Goal: Information Seeking & Learning: Learn about a topic

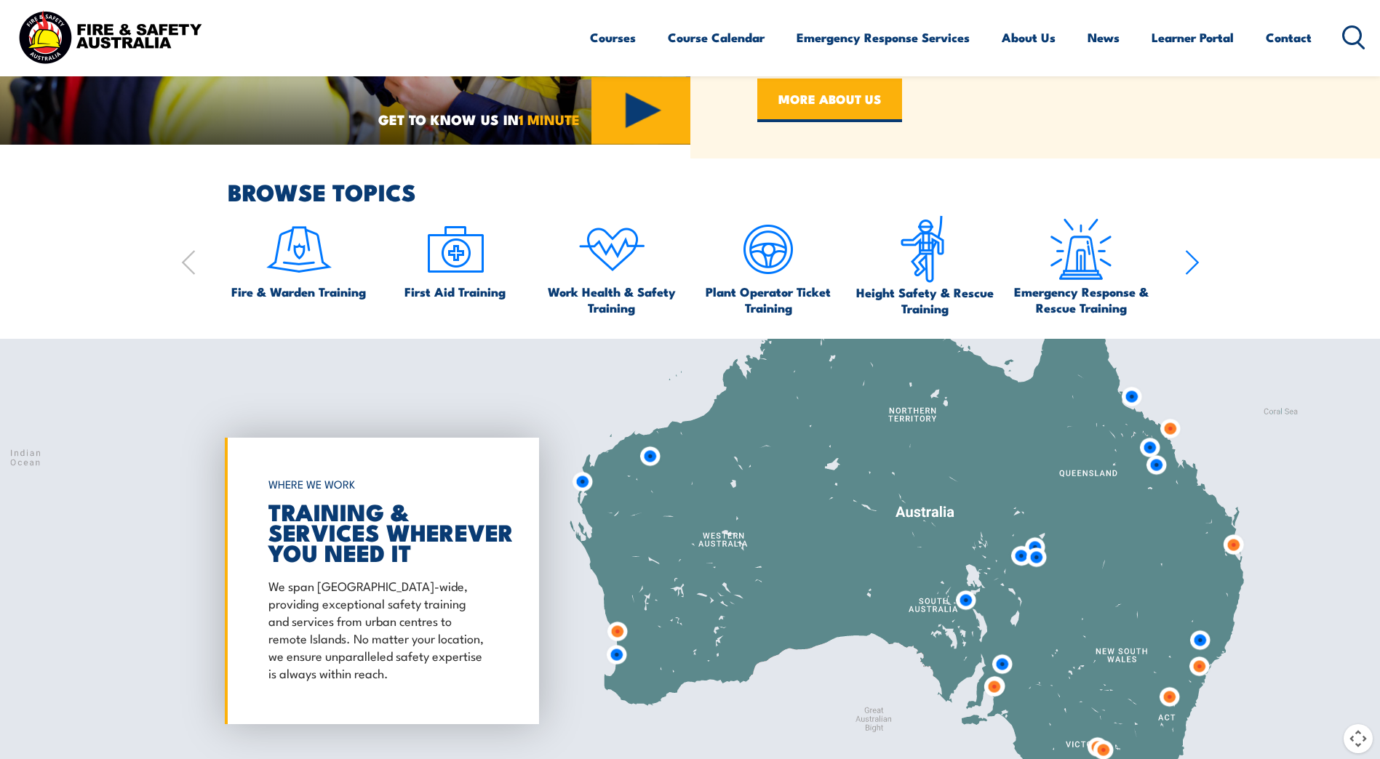
scroll to position [1018, 0]
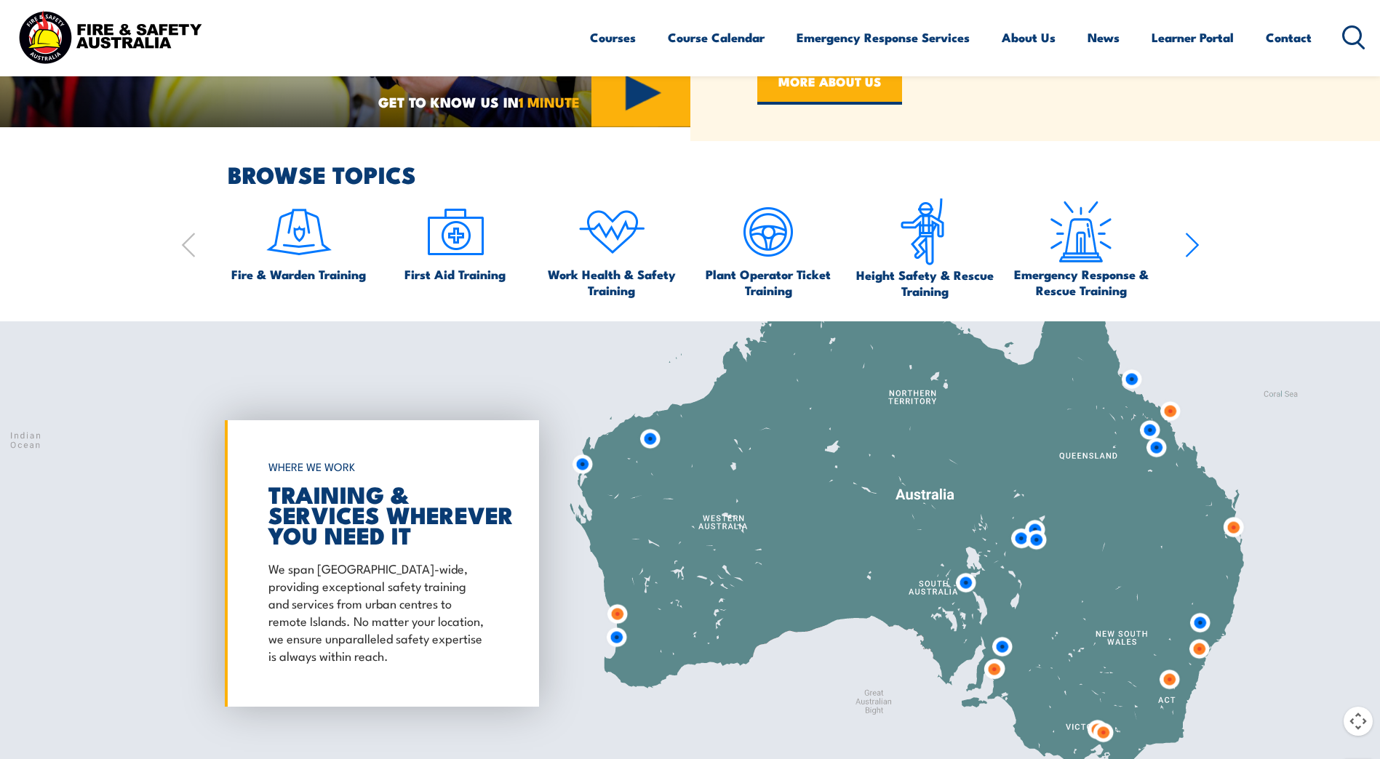
click at [1032, 540] on img at bounding box center [1036, 540] width 27 height 27
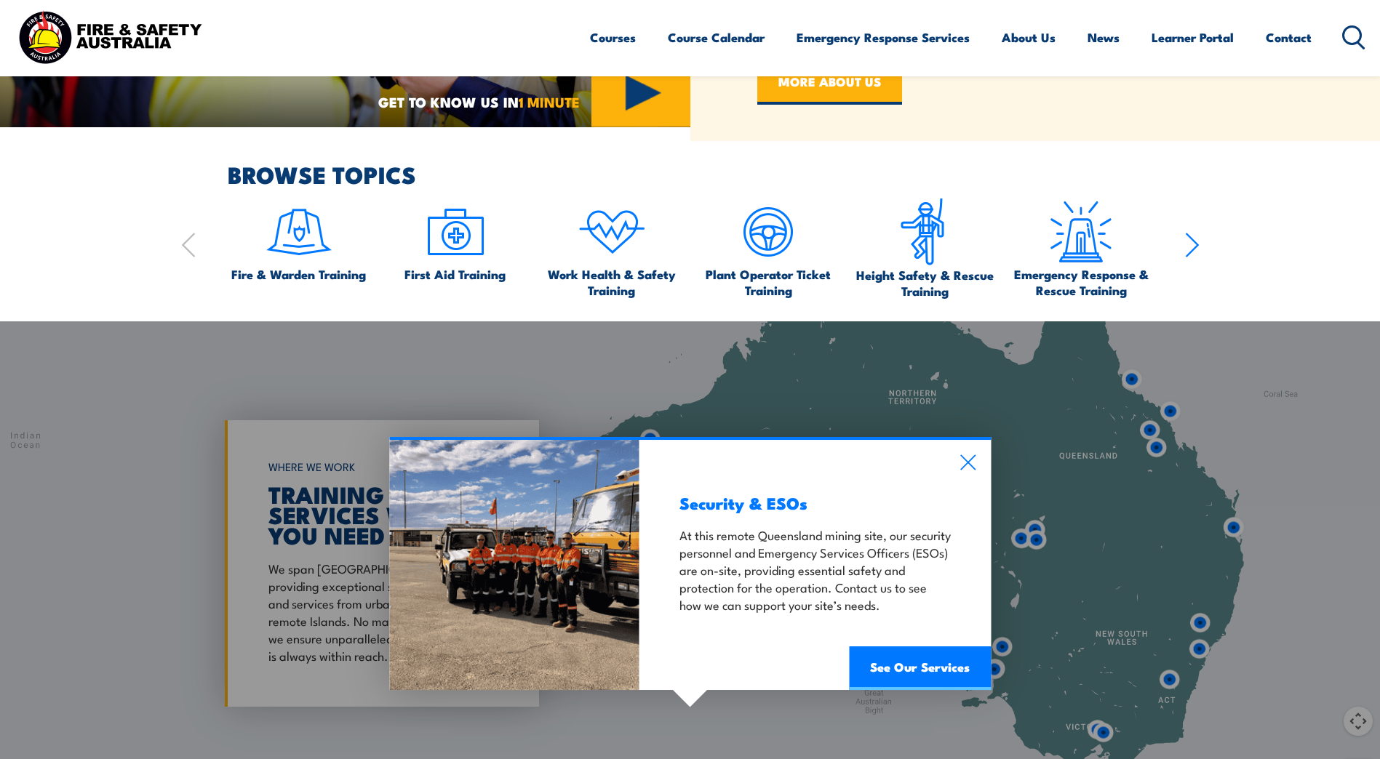
click at [1192, 620] on div "Security & ESOs At this remote Queensland mining site, our security personnel a…" at bounding box center [690, 563] width 1380 height 484
click at [964, 450] on div "Security & ESOs At this remote Queensland mining site, our security personnel a…" at bounding box center [814, 565] width 351 height 250
click at [972, 464] on icon at bounding box center [967, 463] width 17 height 16
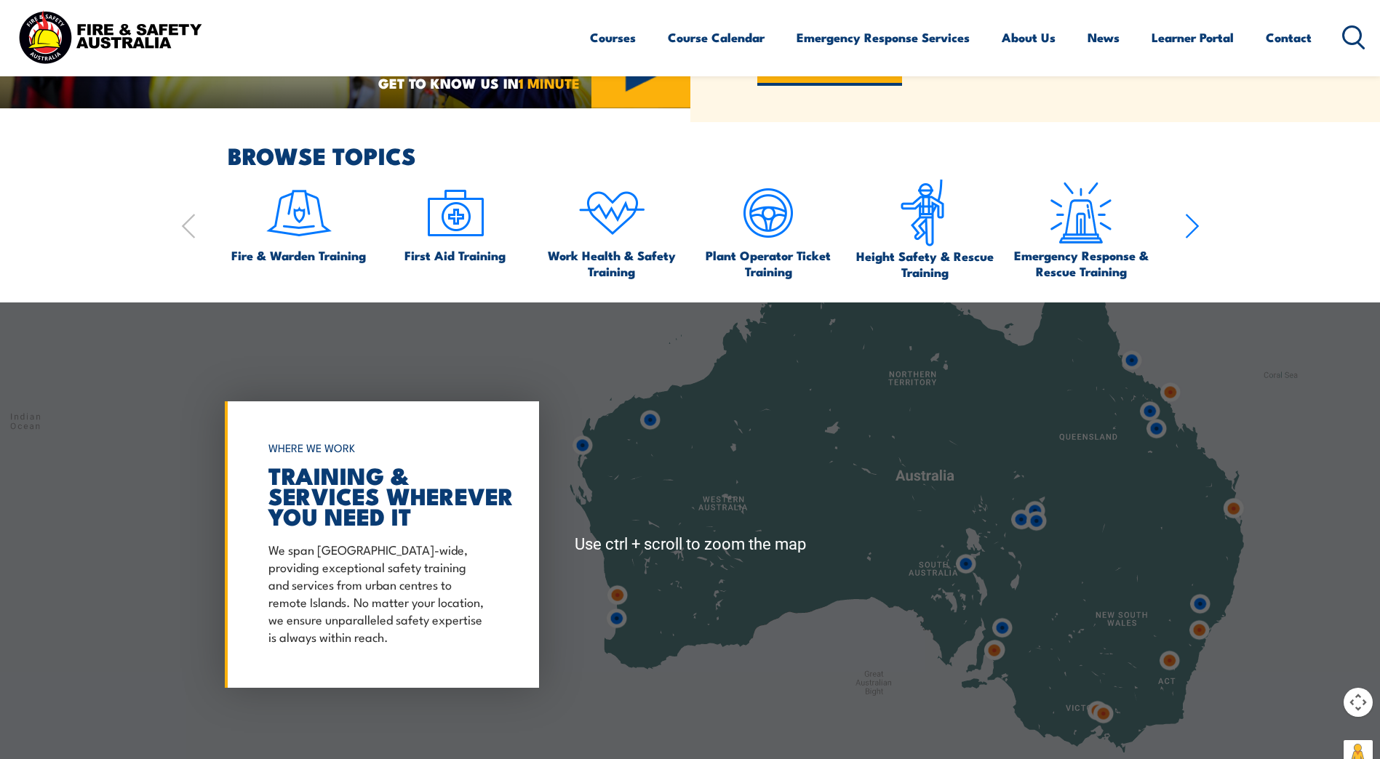
scroll to position [1164, 0]
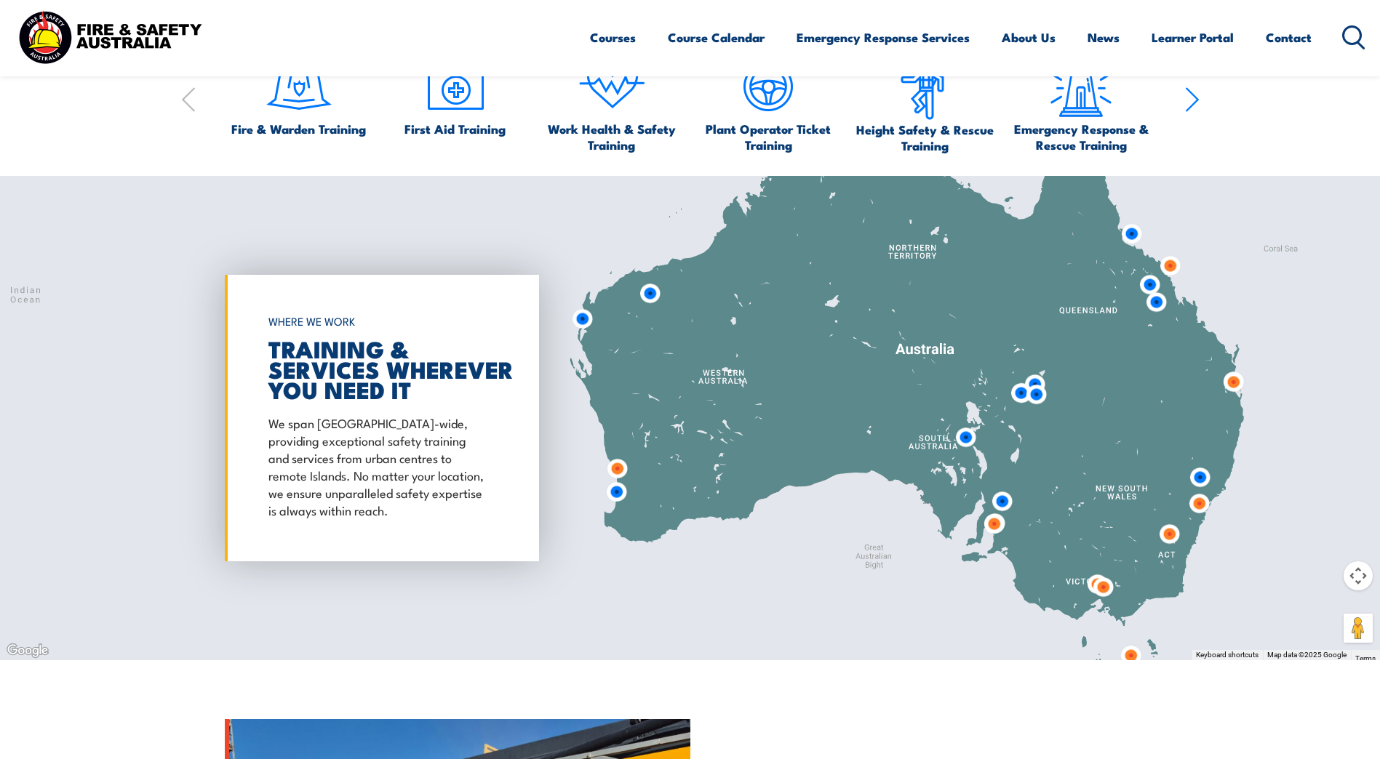
click at [1103, 588] on img at bounding box center [1102, 587] width 27 height 27
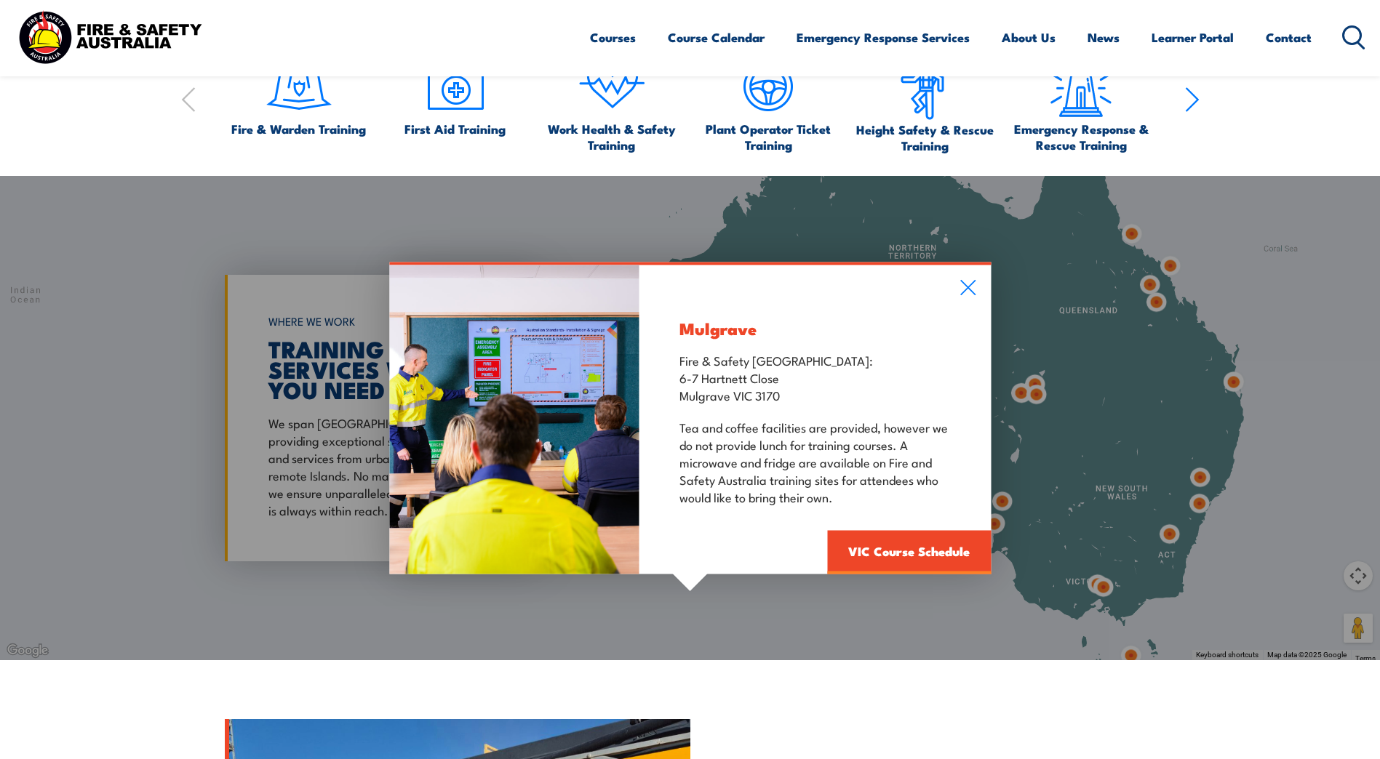
click at [1092, 583] on div "Mulgrave Fire & Safety Australia: 6-7 Hartnett Close Mulgrave VIC 3170 Tea and …" at bounding box center [690, 418] width 1380 height 484
click at [973, 280] on icon at bounding box center [967, 287] width 17 height 16
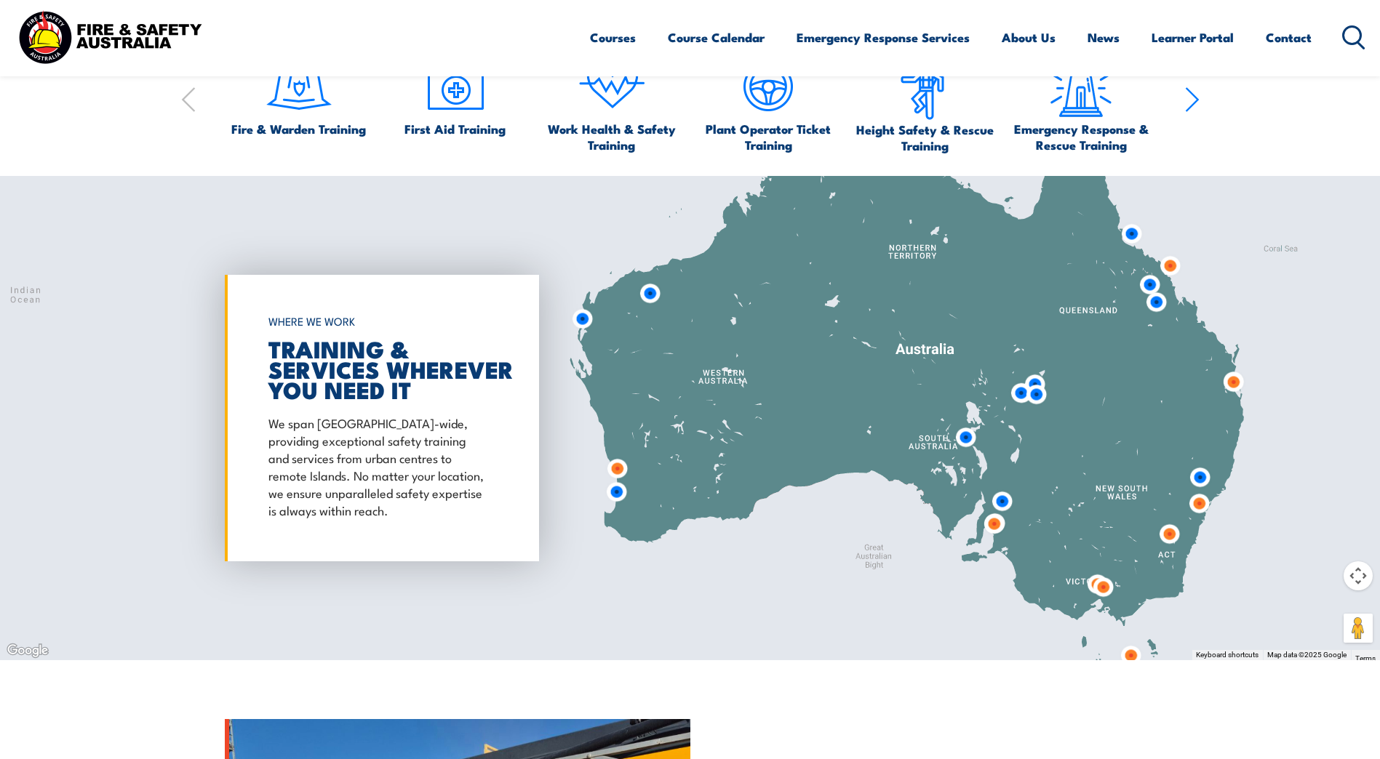
click at [1087, 584] on img at bounding box center [1097, 584] width 27 height 27
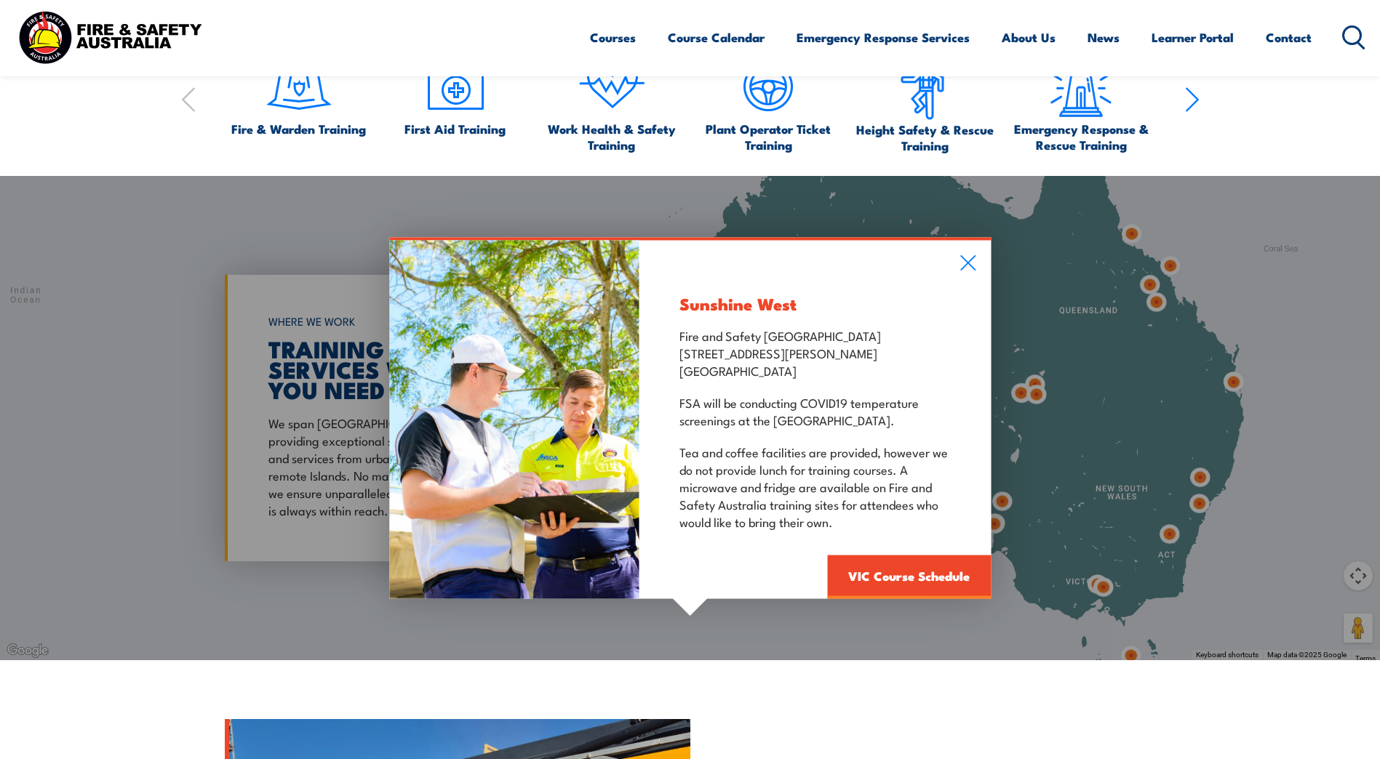
click at [972, 258] on icon at bounding box center [967, 262] width 15 height 15
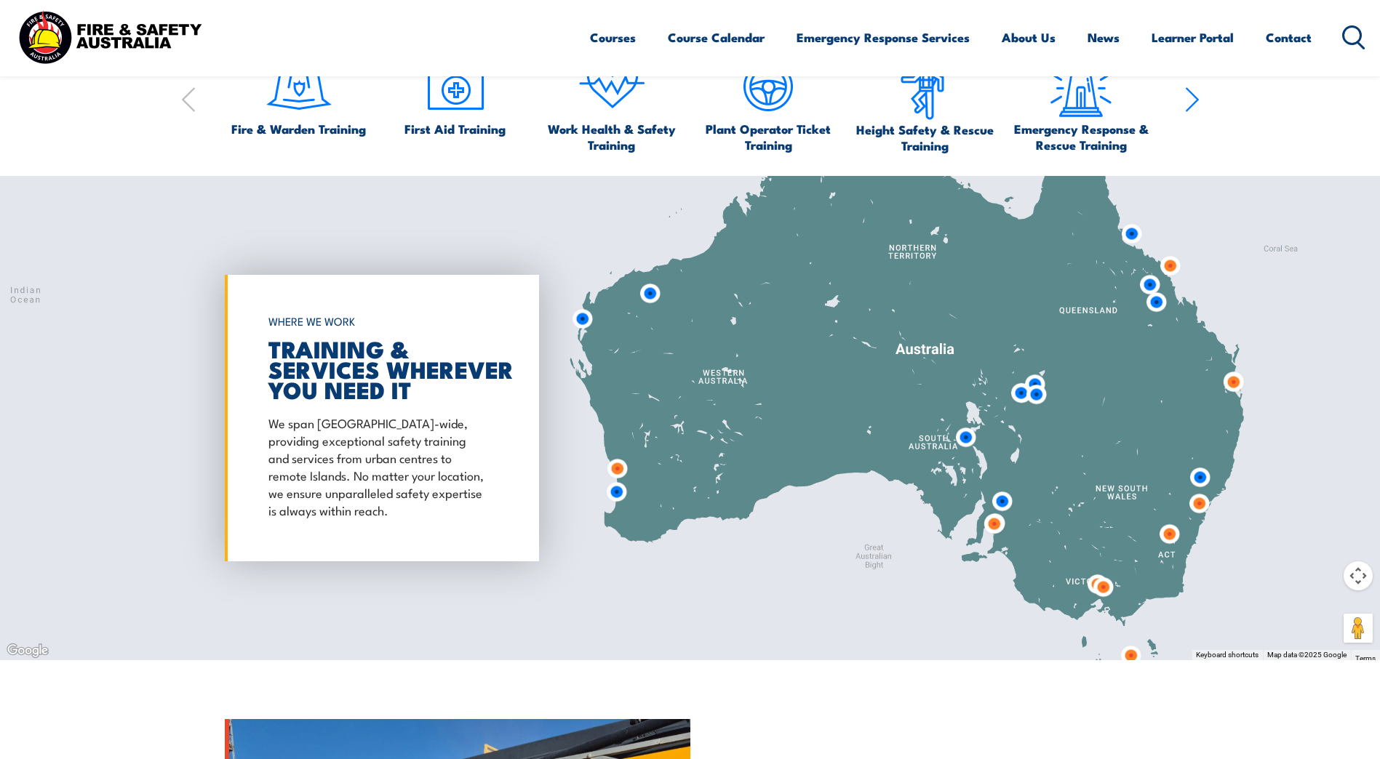
click at [1173, 273] on img at bounding box center [1169, 265] width 27 height 27
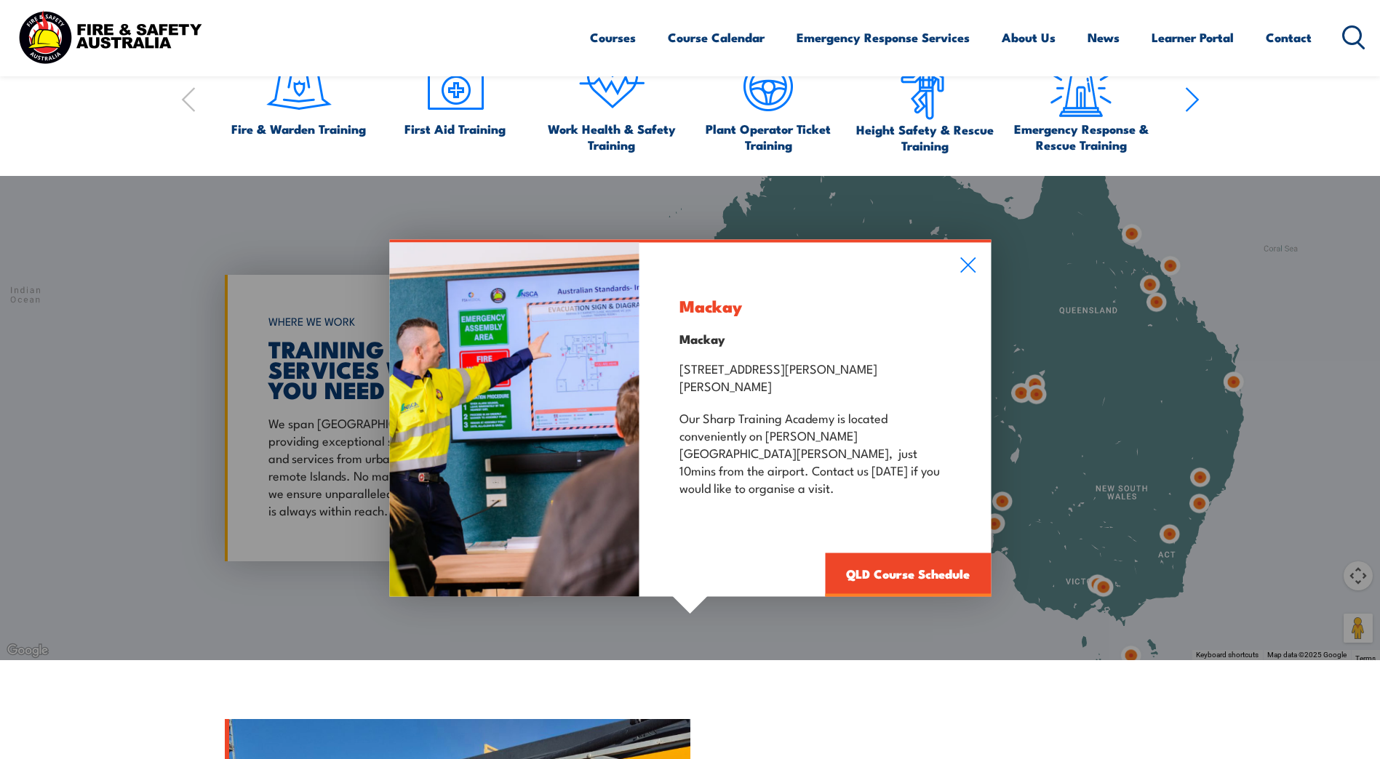
click at [1206, 351] on div "Mackay Mackay 42 E Gordon St, Mackay QLD 4740 Our Sharp Training Academy is loc…" at bounding box center [690, 418] width 1380 height 484
click at [968, 273] on icon at bounding box center [967, 264] width 15 height 15
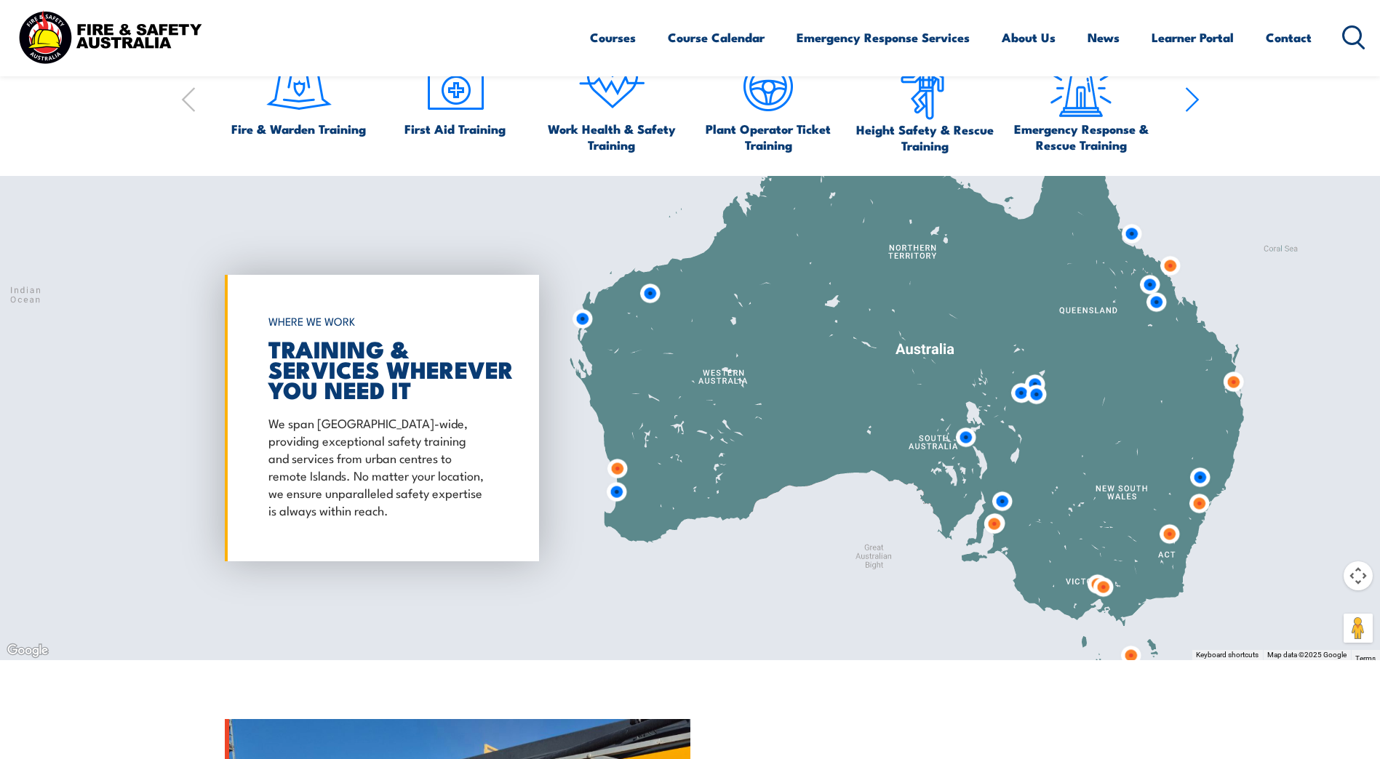
click at [1236, 382] on img at bounding box center [1233, 382] width 27 height 27
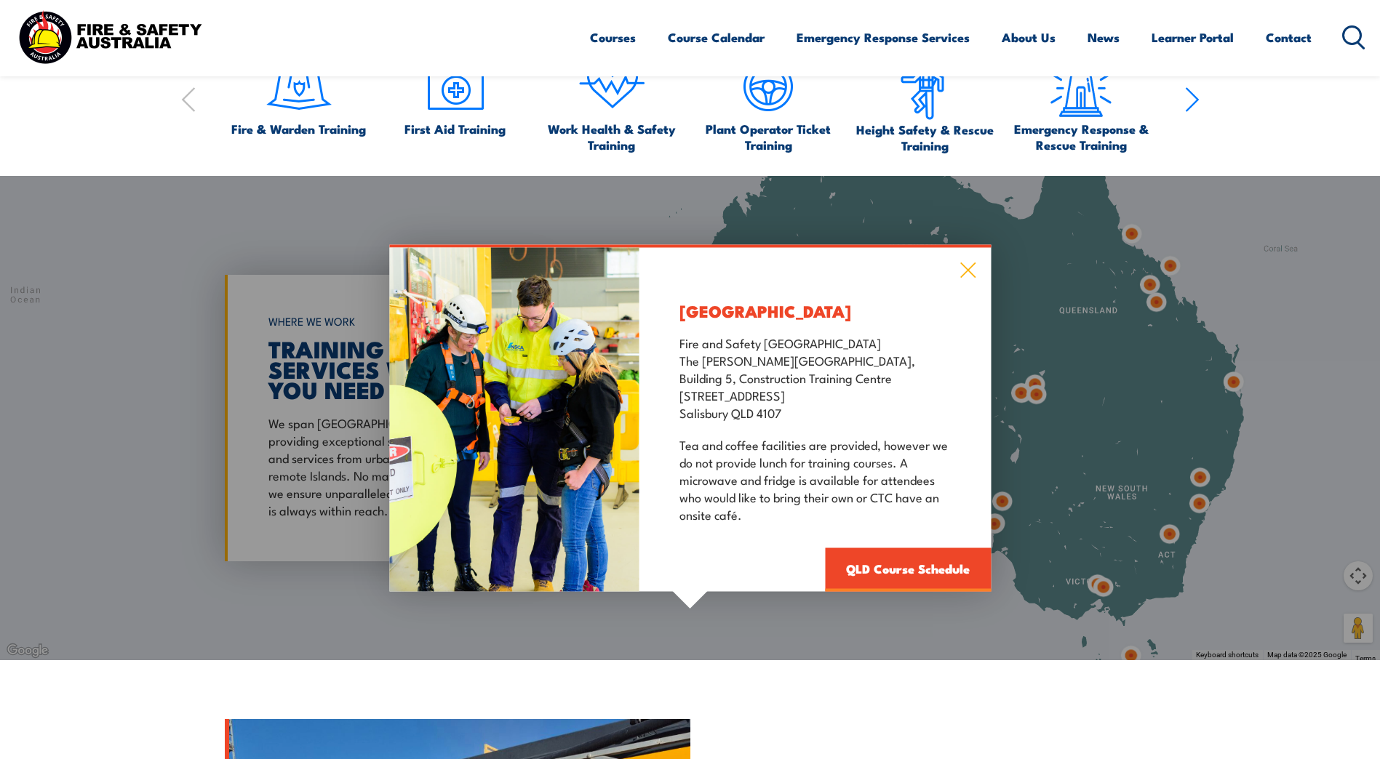
click at [968, 263] on icon at bounding box center [967, 270] width 17 height 16
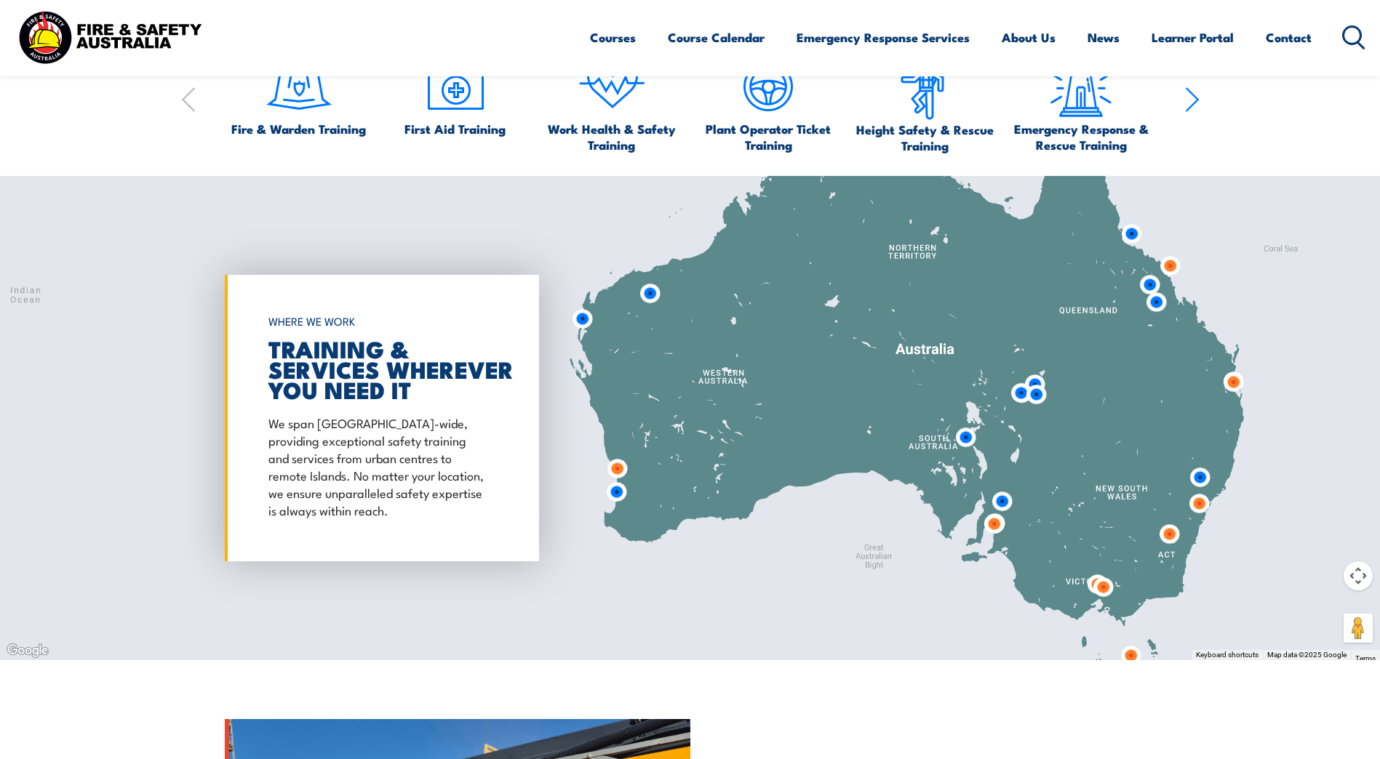
click at [1204, 503] on img at bounding box center [1198, 503] width 27 height 27
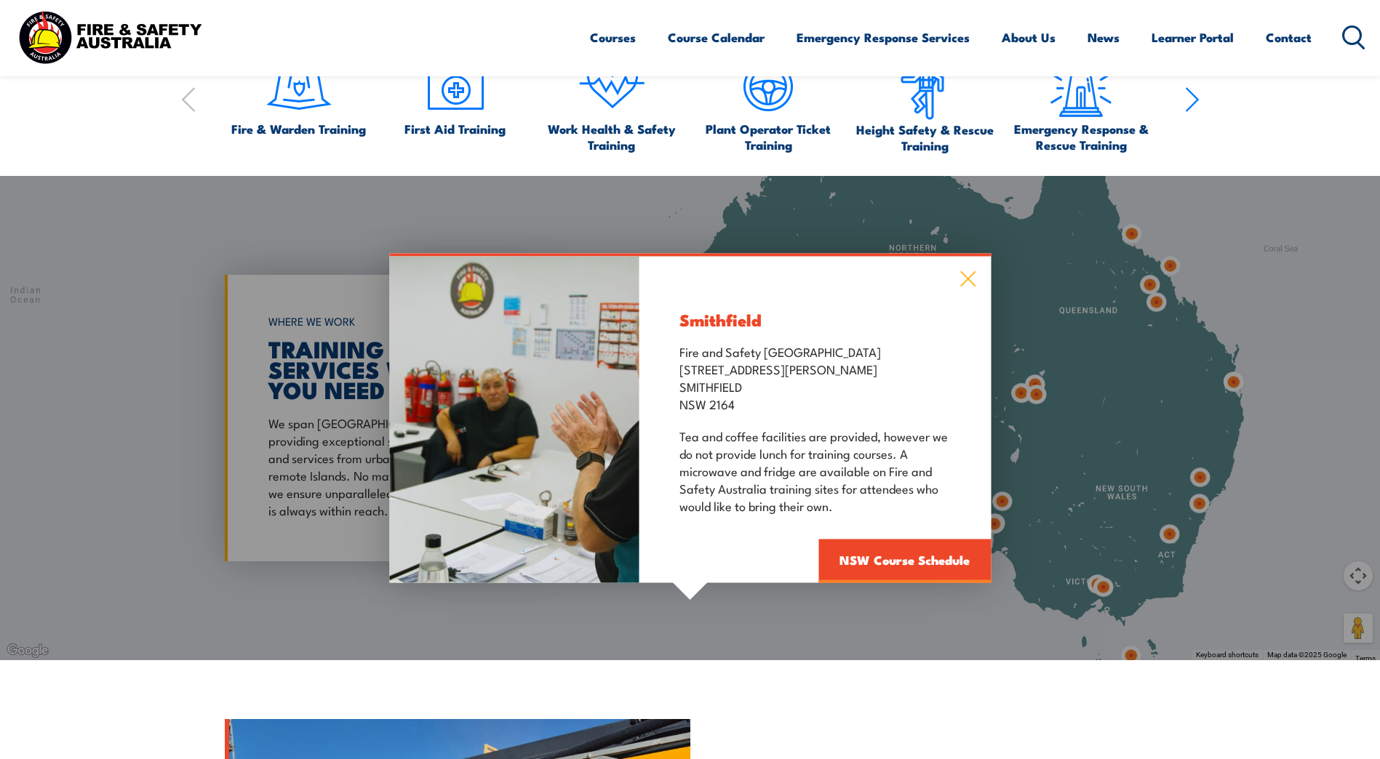
click at [969, 282] on icon at bounding box center [967, 279] width 17 height 16
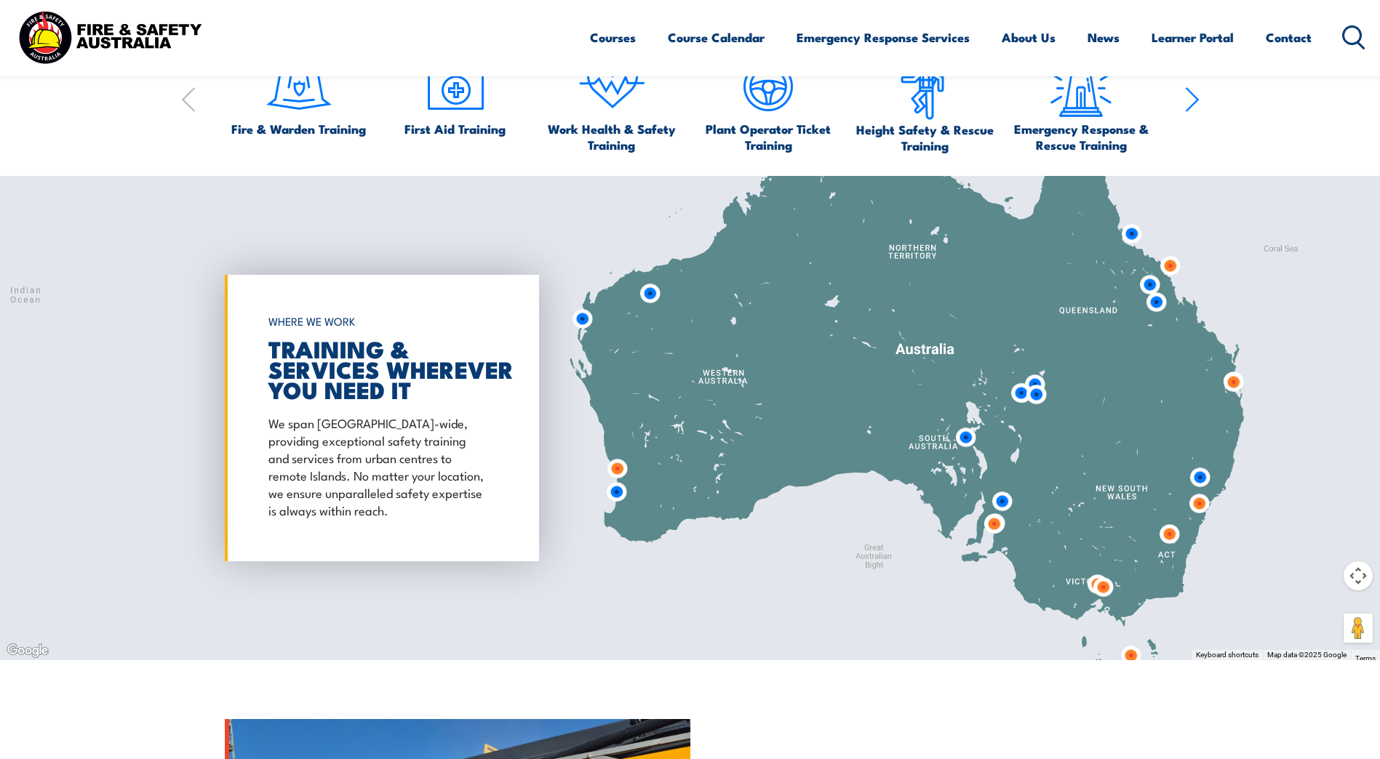
click at [1197, 506] on img at bounding box center [1198, 503] width 27 height 27
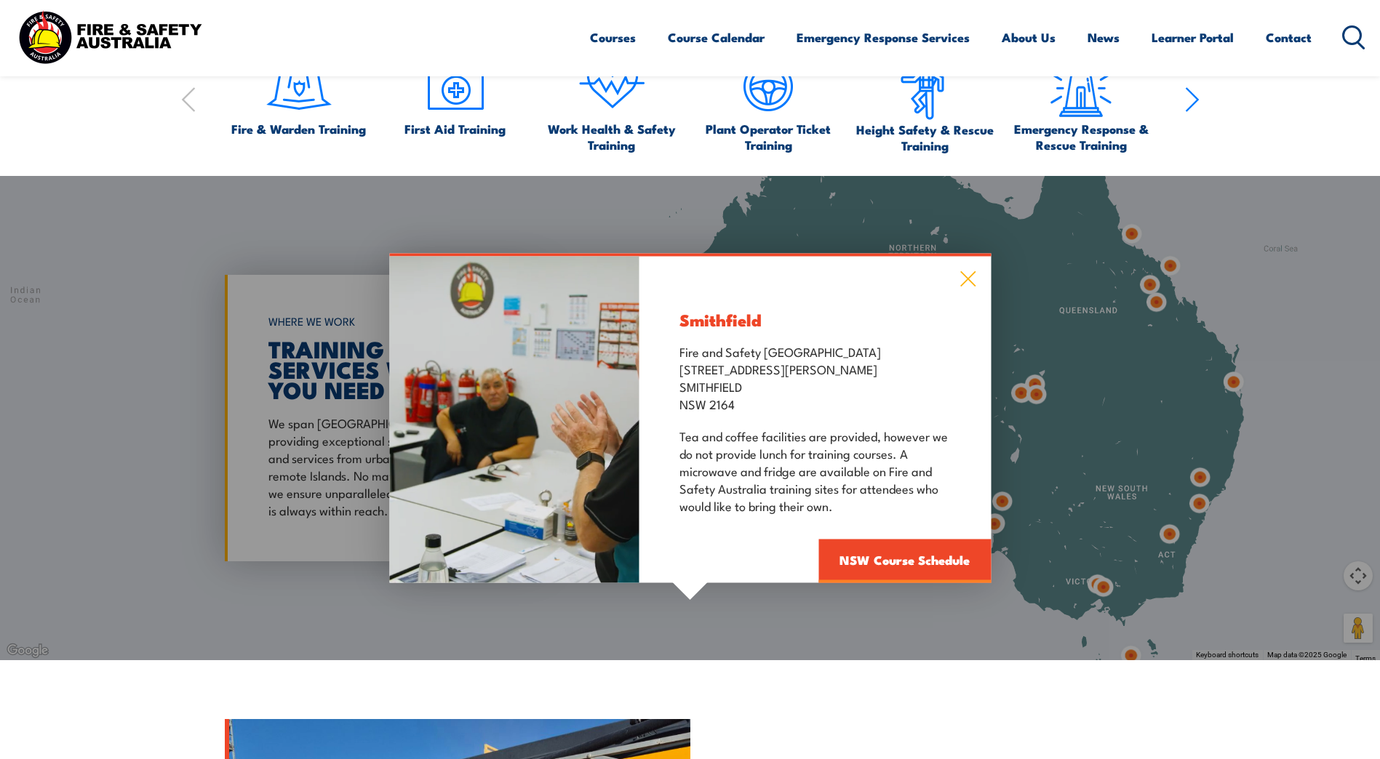
click at [972, 271] on icon at bounding box center [967, 279] width 17 height 16
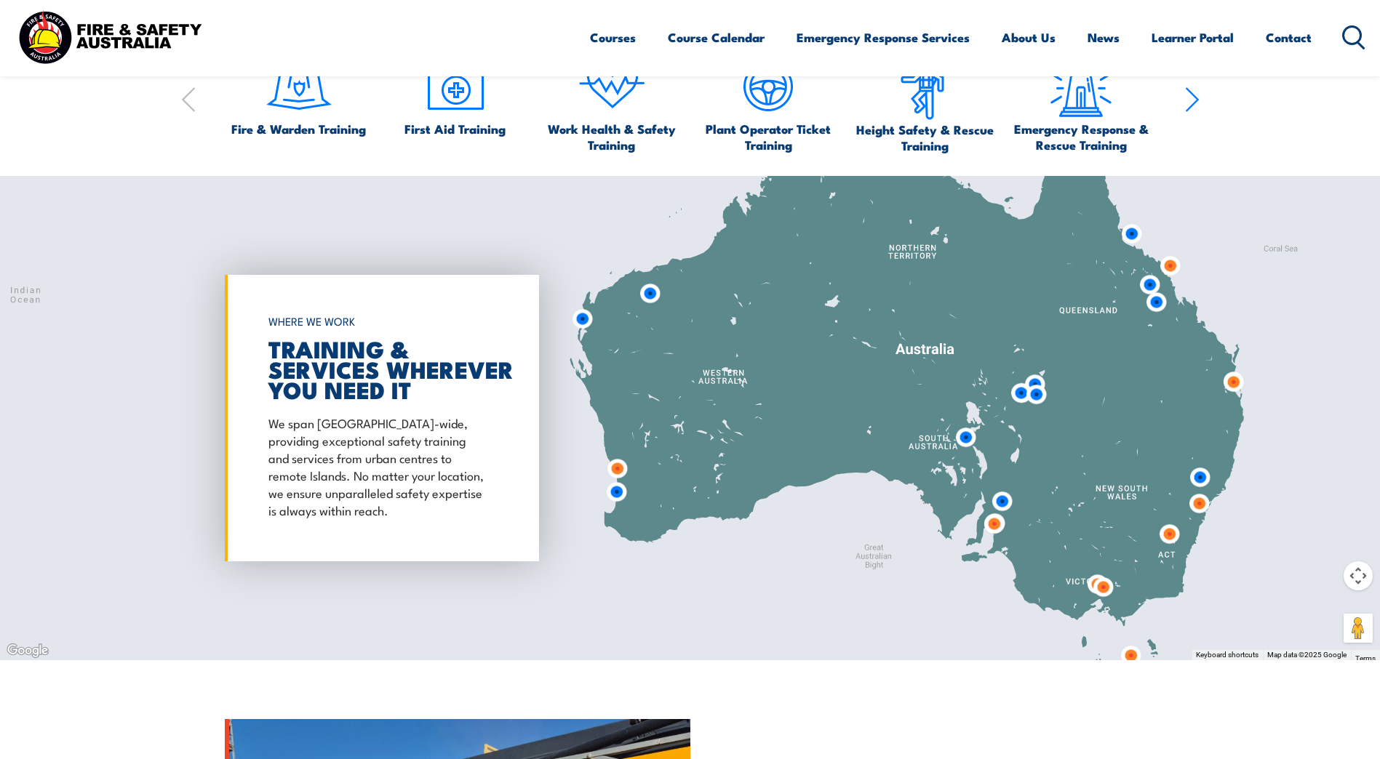
click at [1171, 534] on img at bounding box center [1169, 534] width 27 height 27
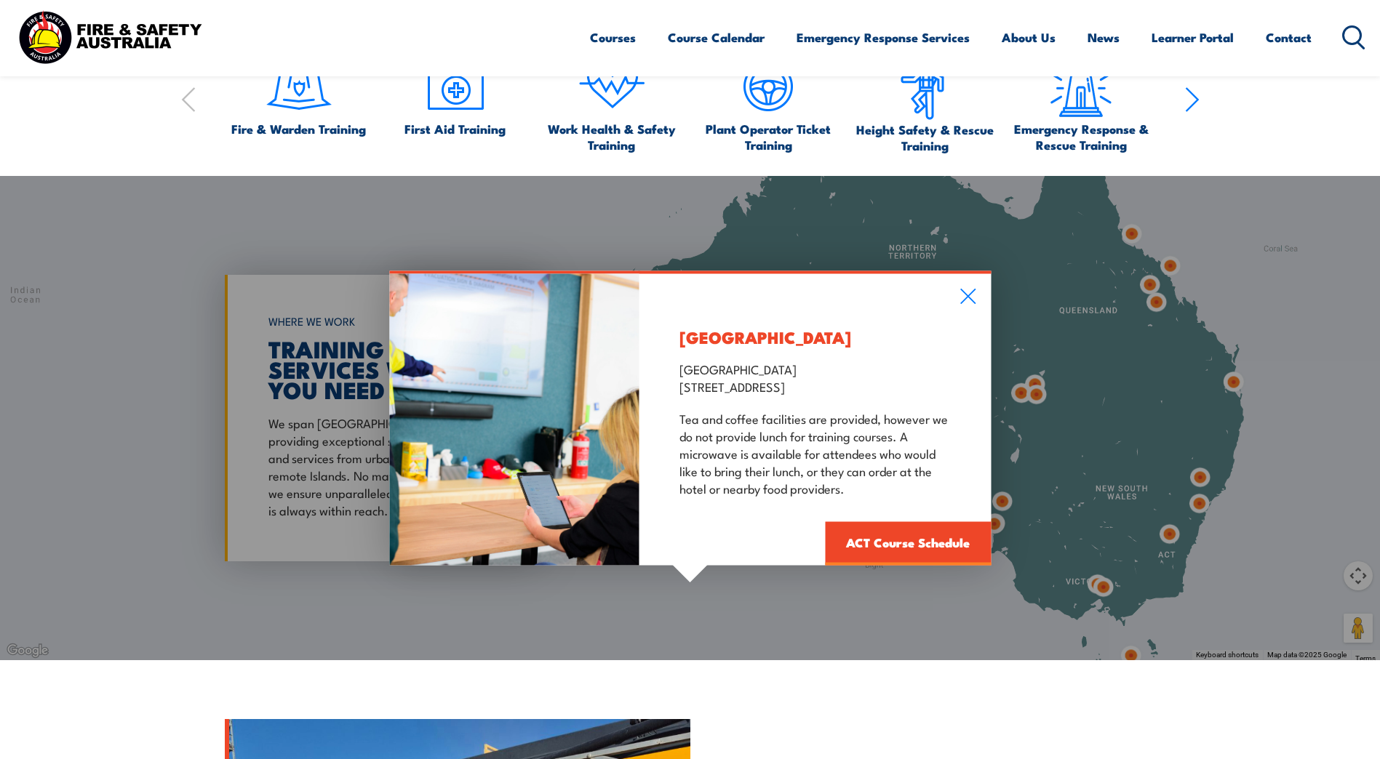
click at [957, 289] on div "Canberra Garden City Hotel Canberra 55 Jerrabomberra Ave, Narrabundah, ACT, 260…" at bounding box center [814, 419] width 351 height 292
click at [972, 297] on icon at bounding box center [967, 296] width 17 height 16
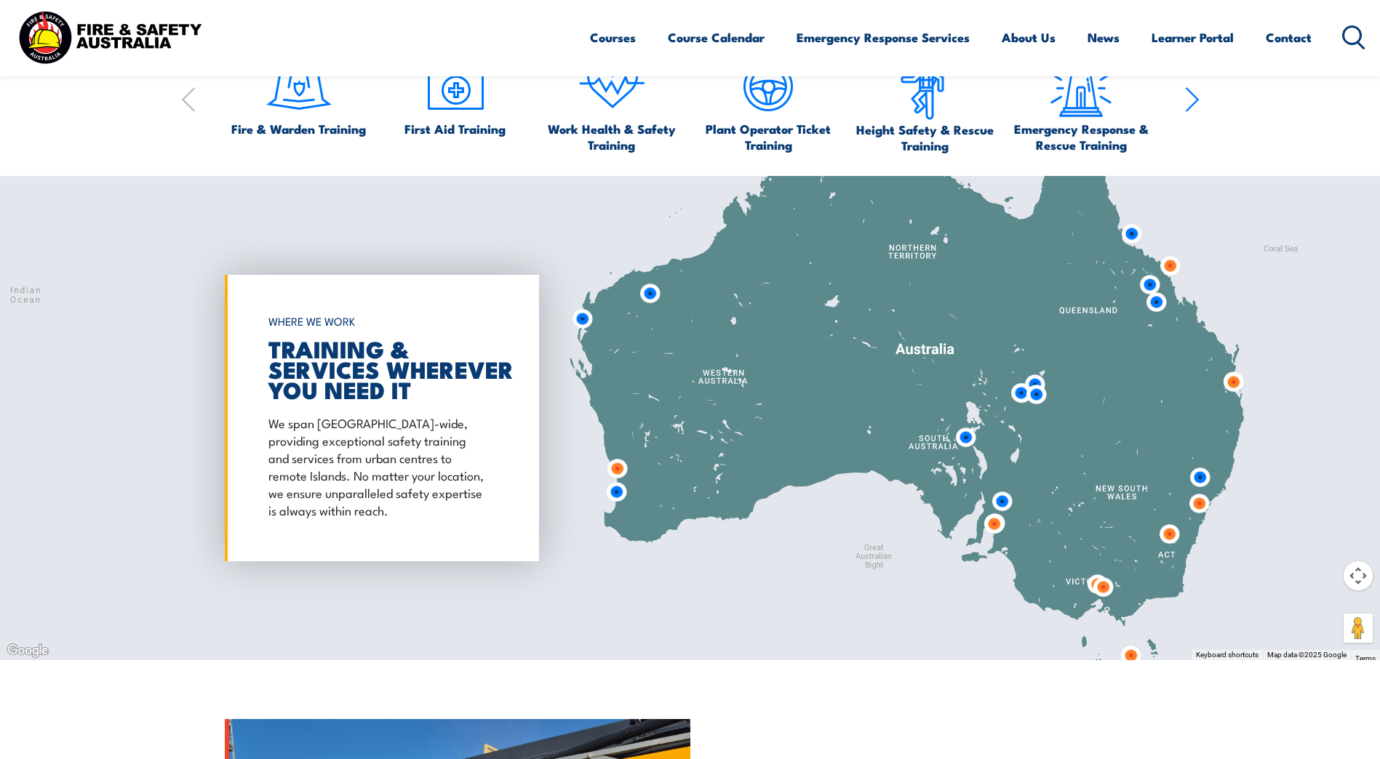
click at [994, 529] on img at bounding box center [993, 524] width 27 height 27
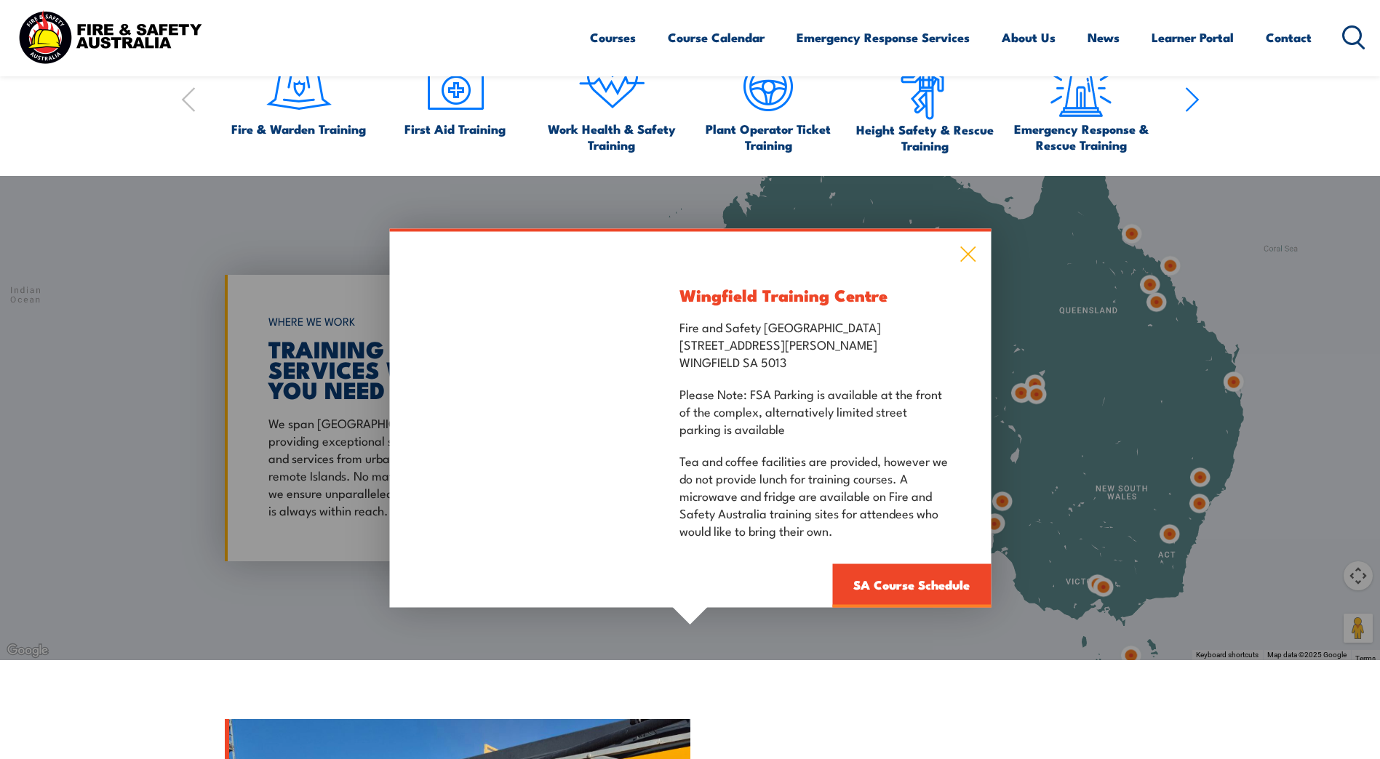
click at [967, 250] on icon at bounding box center [967, 254] width 17 height 16
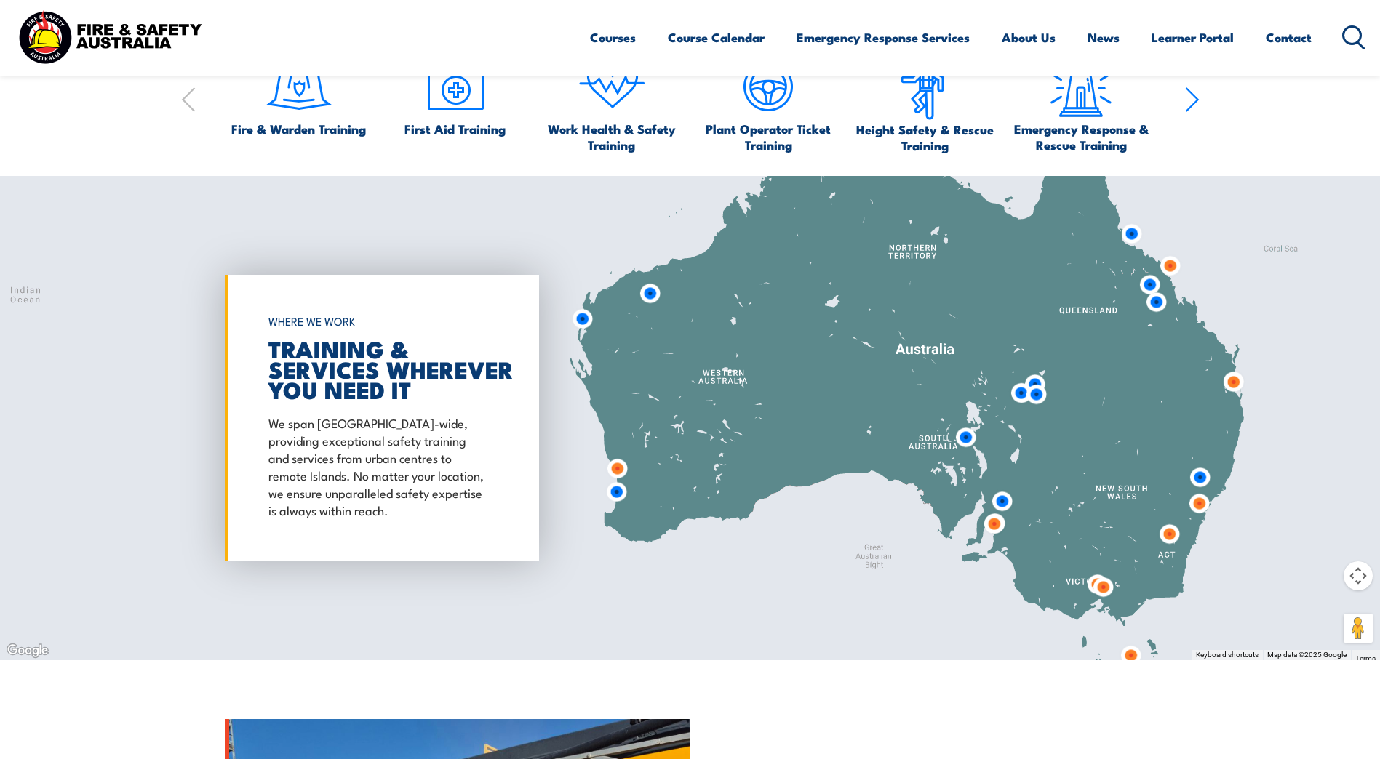
click at [621, 470] on img at bounding box center [617, 468] width 27 height 27
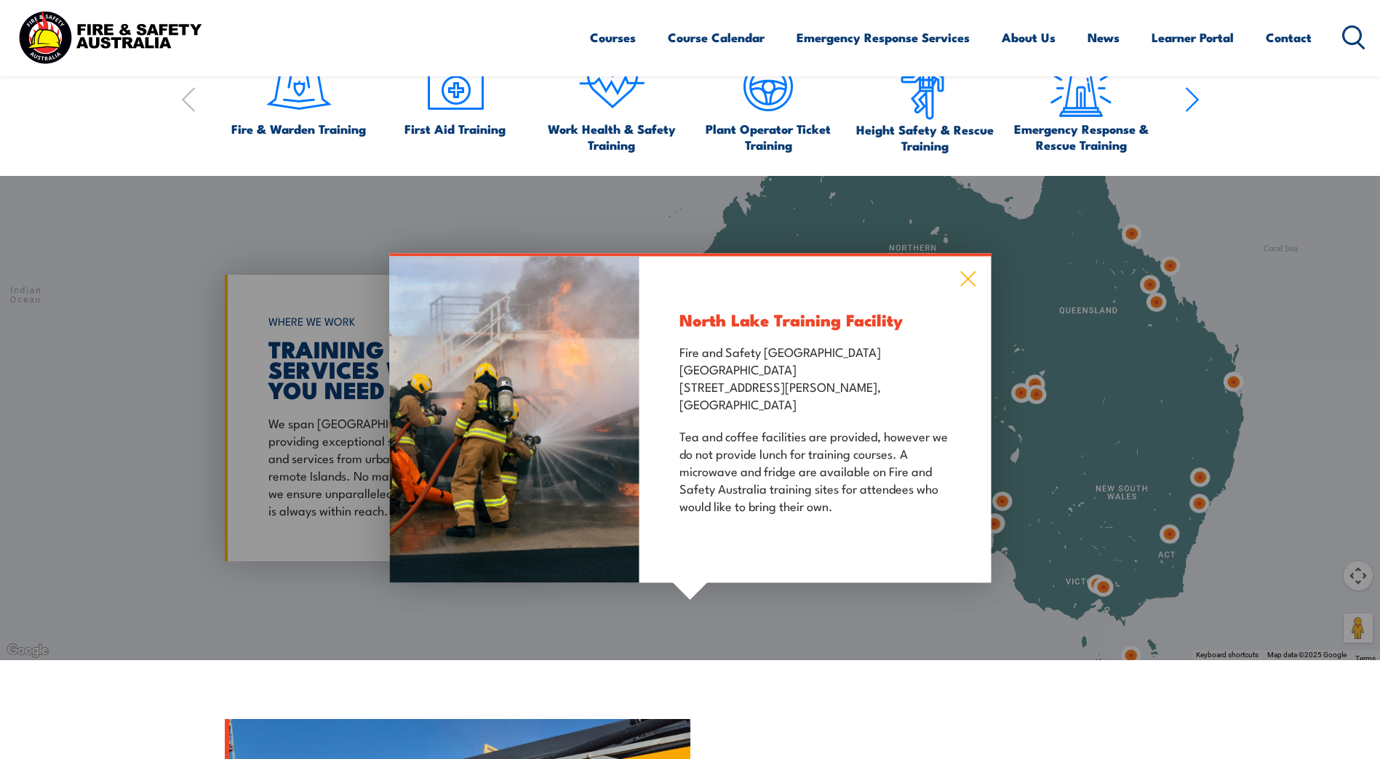
click at [967, 271] on icon at bounding box center [967, 279] width 17 height 16
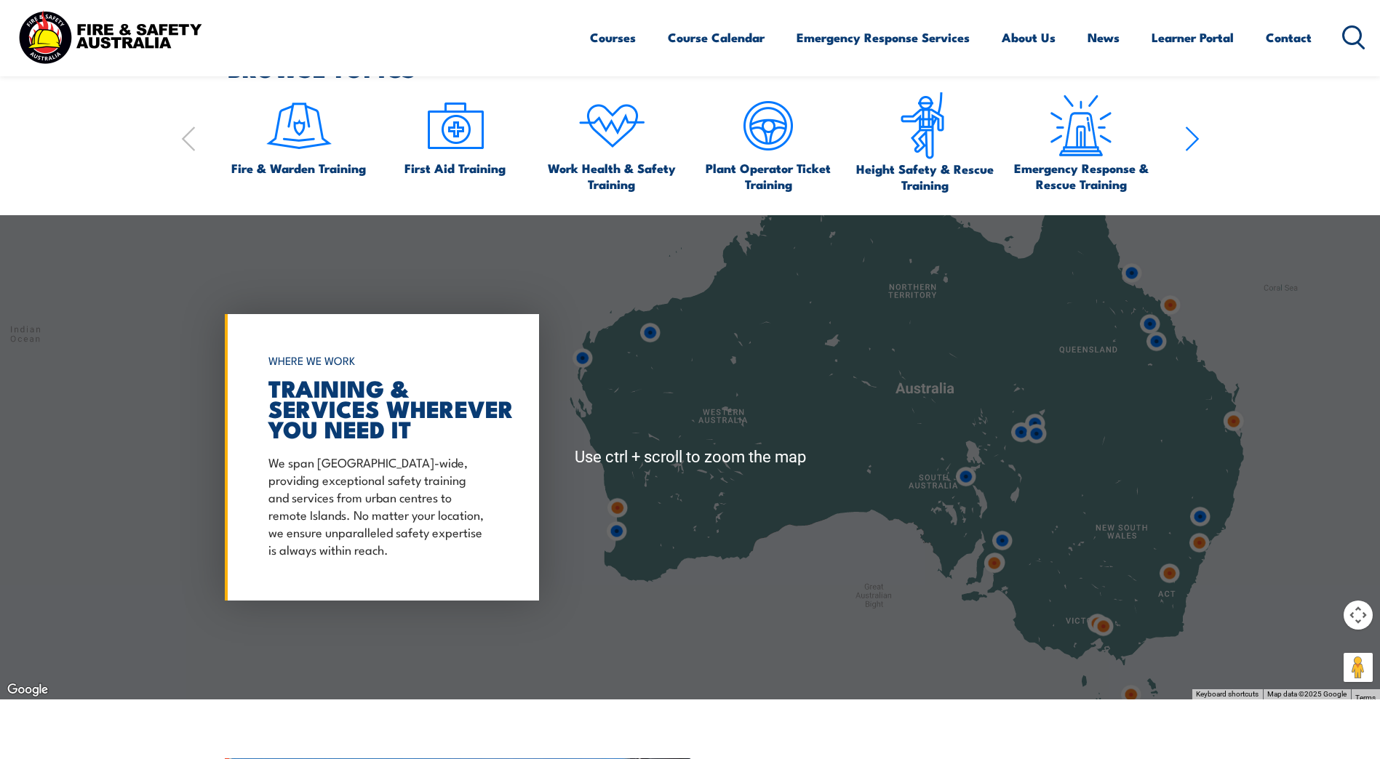
scroll to position [1115, 0]
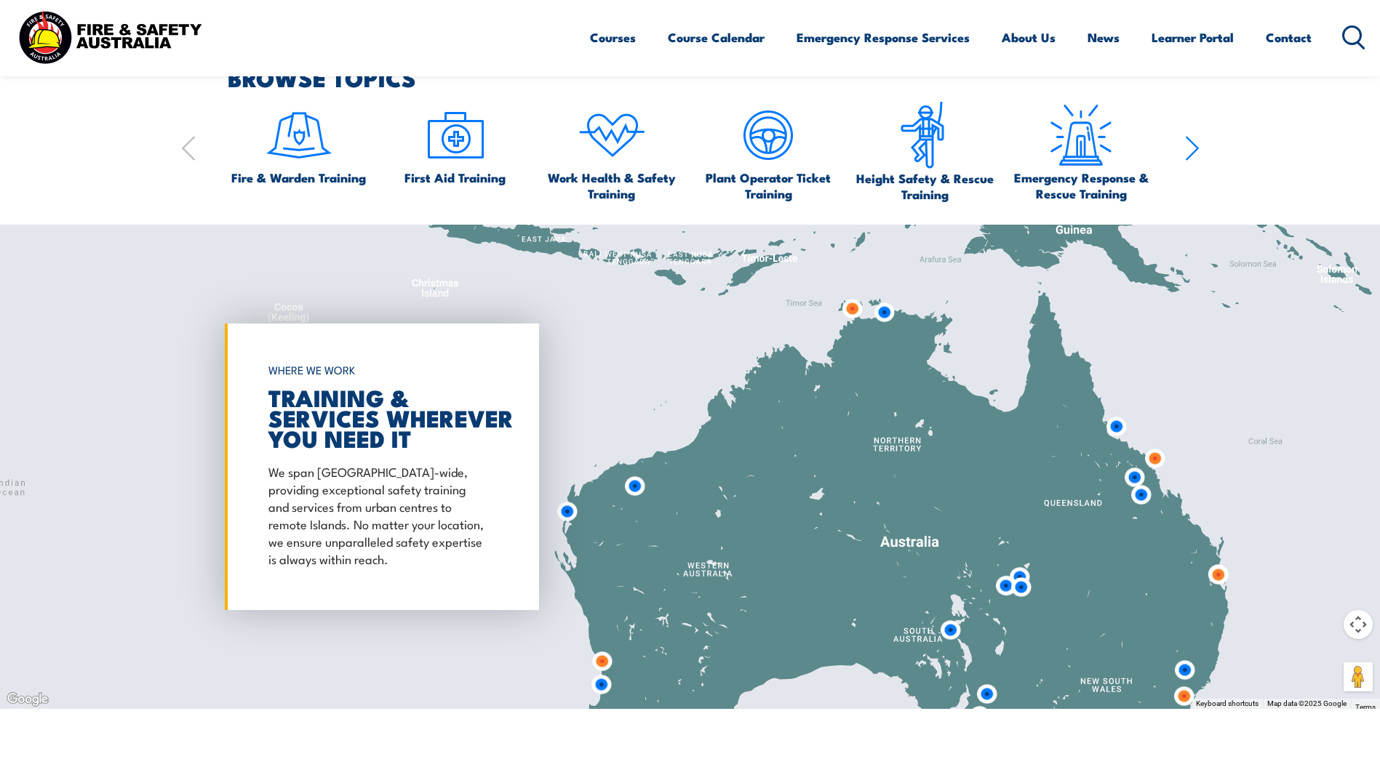
drag, startPoint x: 1014, startPoint y: 261, endPoint x: 999, endPoint y: 410, distance: 149.9
click at [999, 410] on div at bounding box center [690, 467] width 1380 height 484
click at [855, 306] on img at bounding box center [852, 308] width 27 height 27
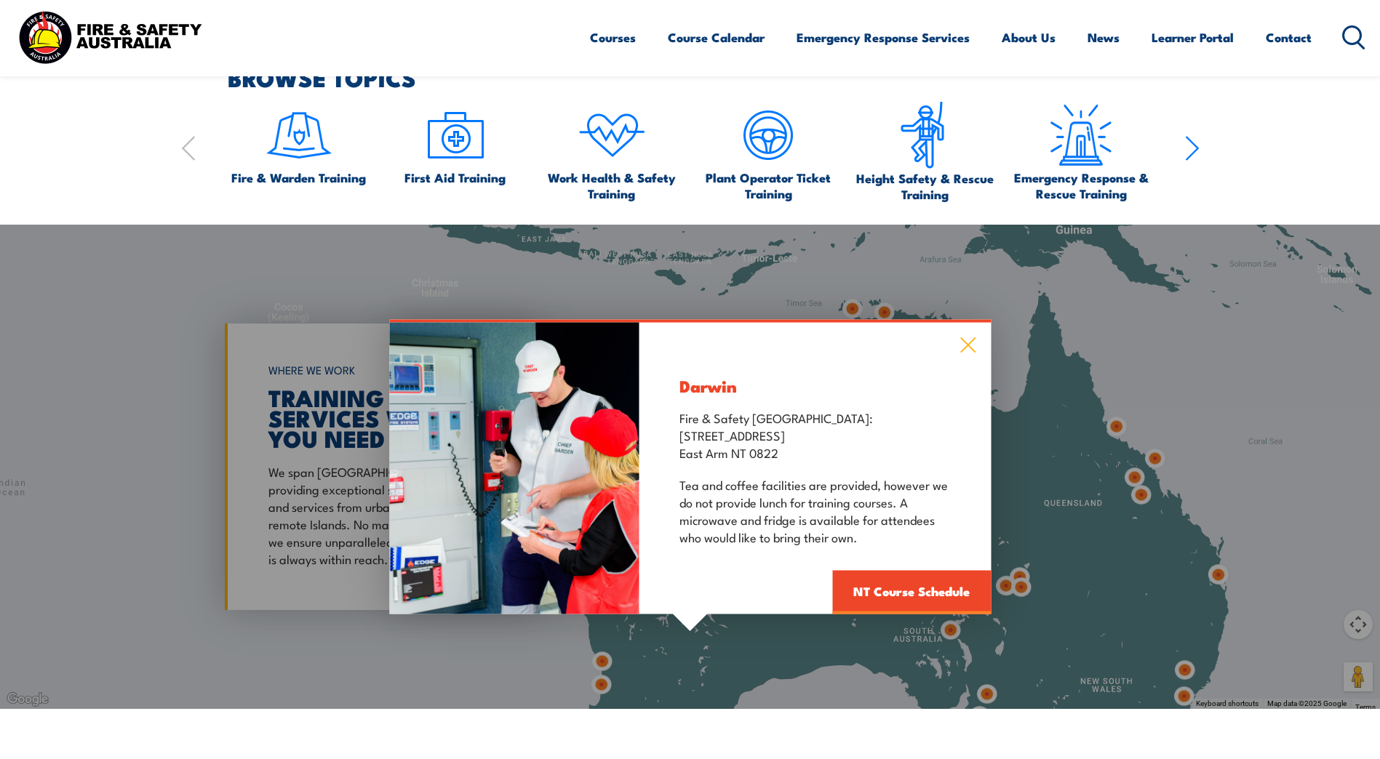
click at [964, 343] on icon at bounding box center [967, 345] width 17 height 16
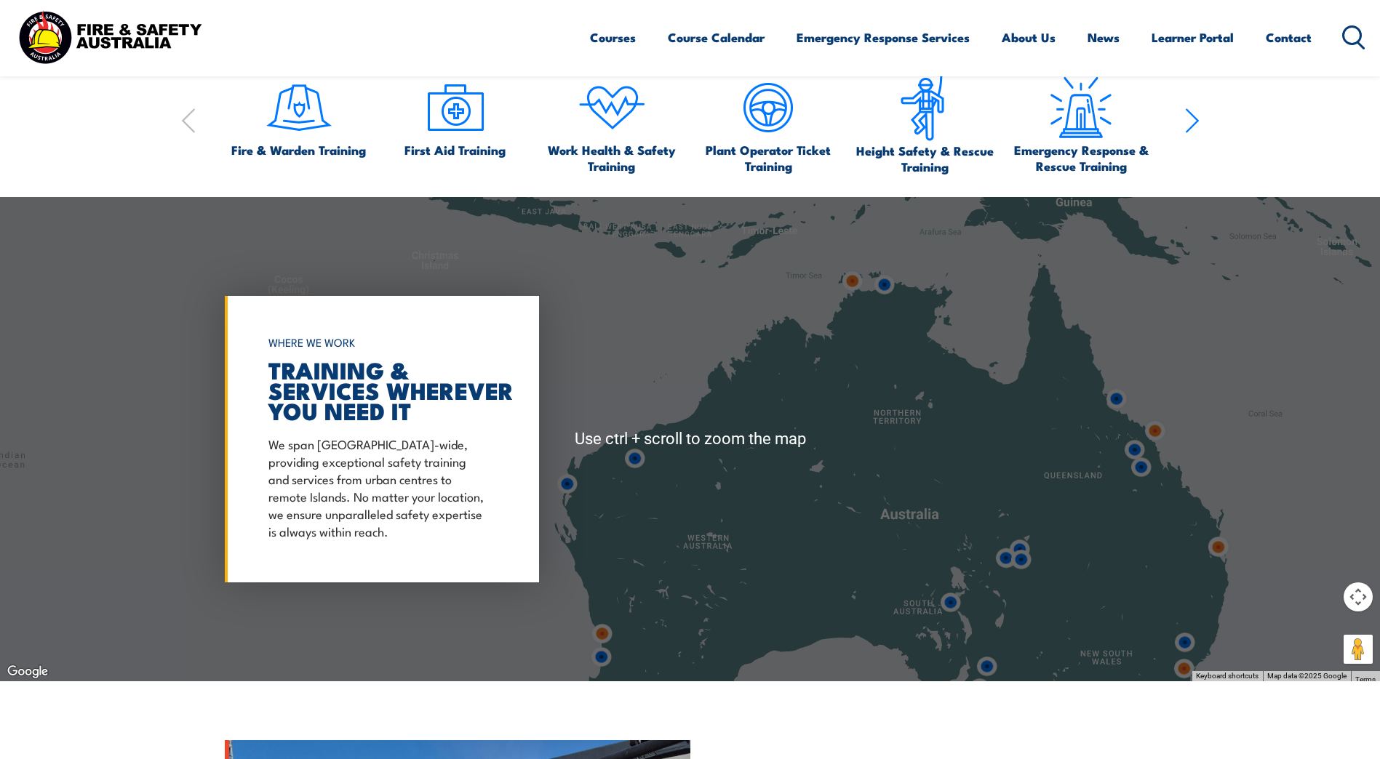
scroll to position [1164, 0]
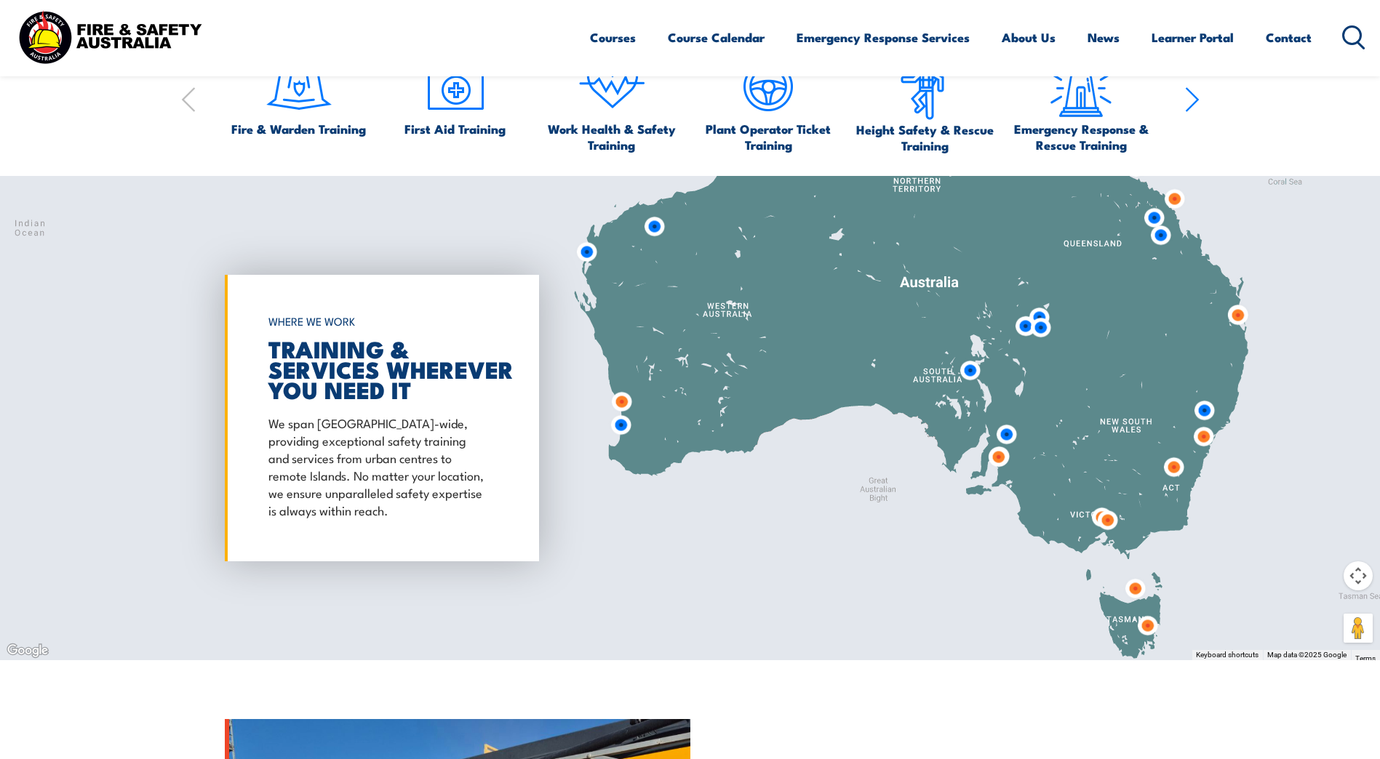
drag, startPoint x: 1006, startPoint y: 466, endPoint x: 1027, endPoint y: 252, distance: 214.9
click at [1027, 252] on div at bounding box center [690, 418] width 1380 height 484
click at [1005, 432] on img at bounding box center [1006, 434] width 27 height 27
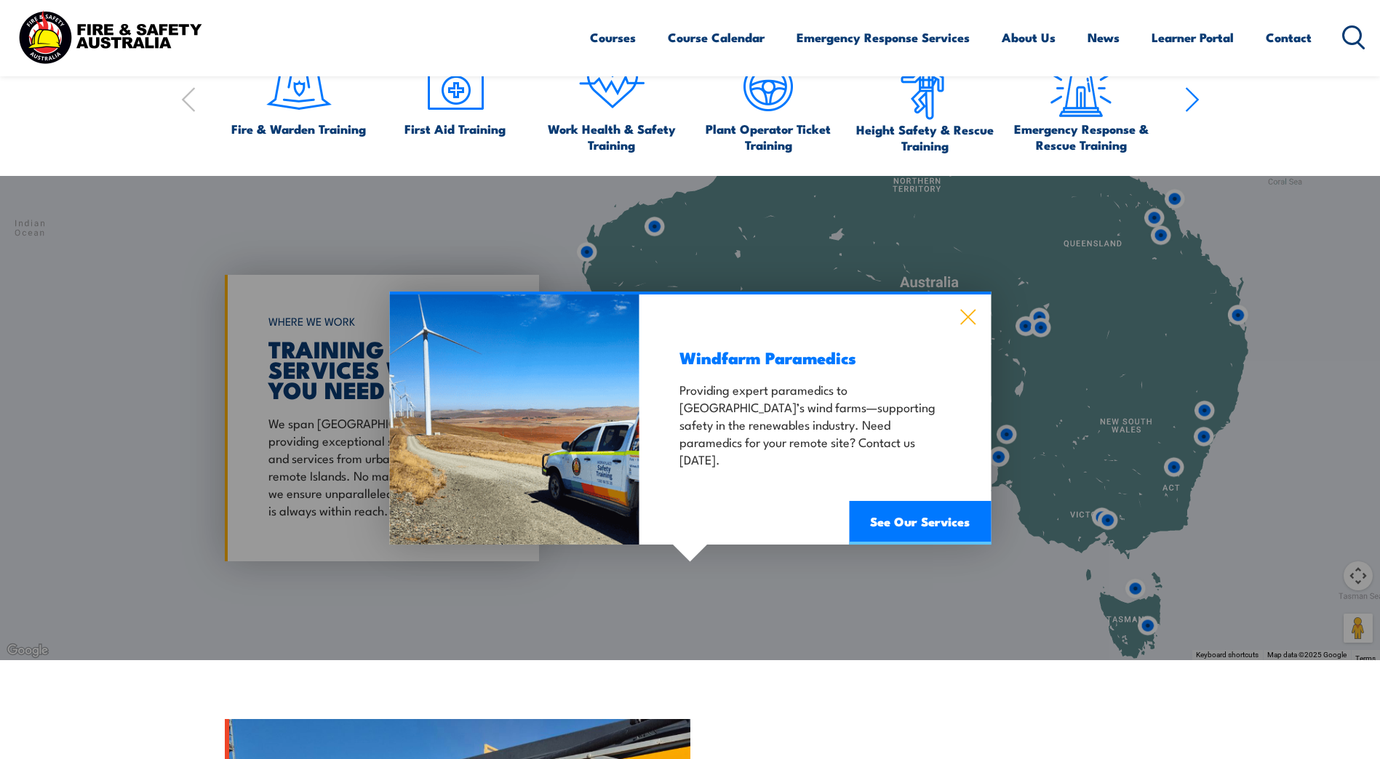
click at [972, 311] on icon at bounding box center [967, 317] width 17 height 16
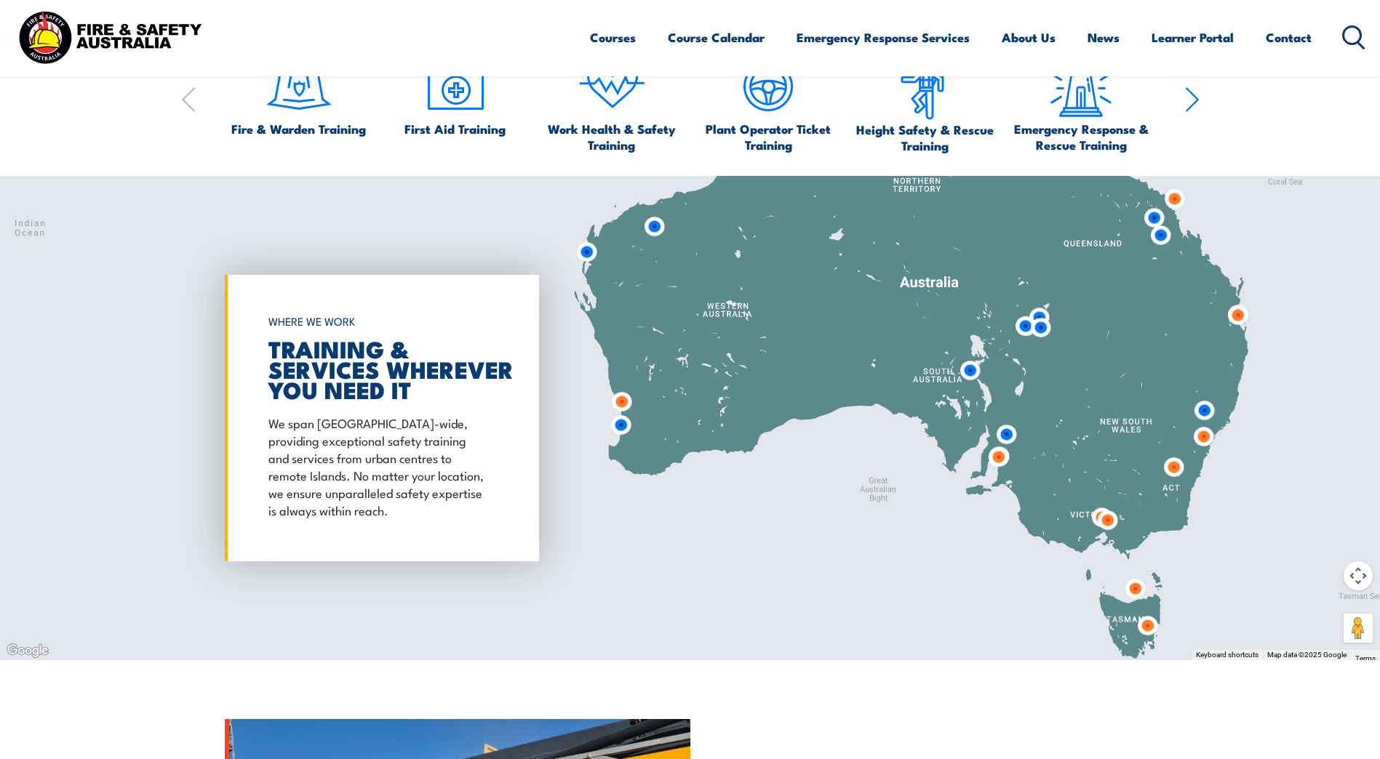
click at [1151, 628] on img at bounding box center [1147, 625] width 27 height 27
click at [1152, 624] on img at bounding box center [1147, 625] width 27 height 27
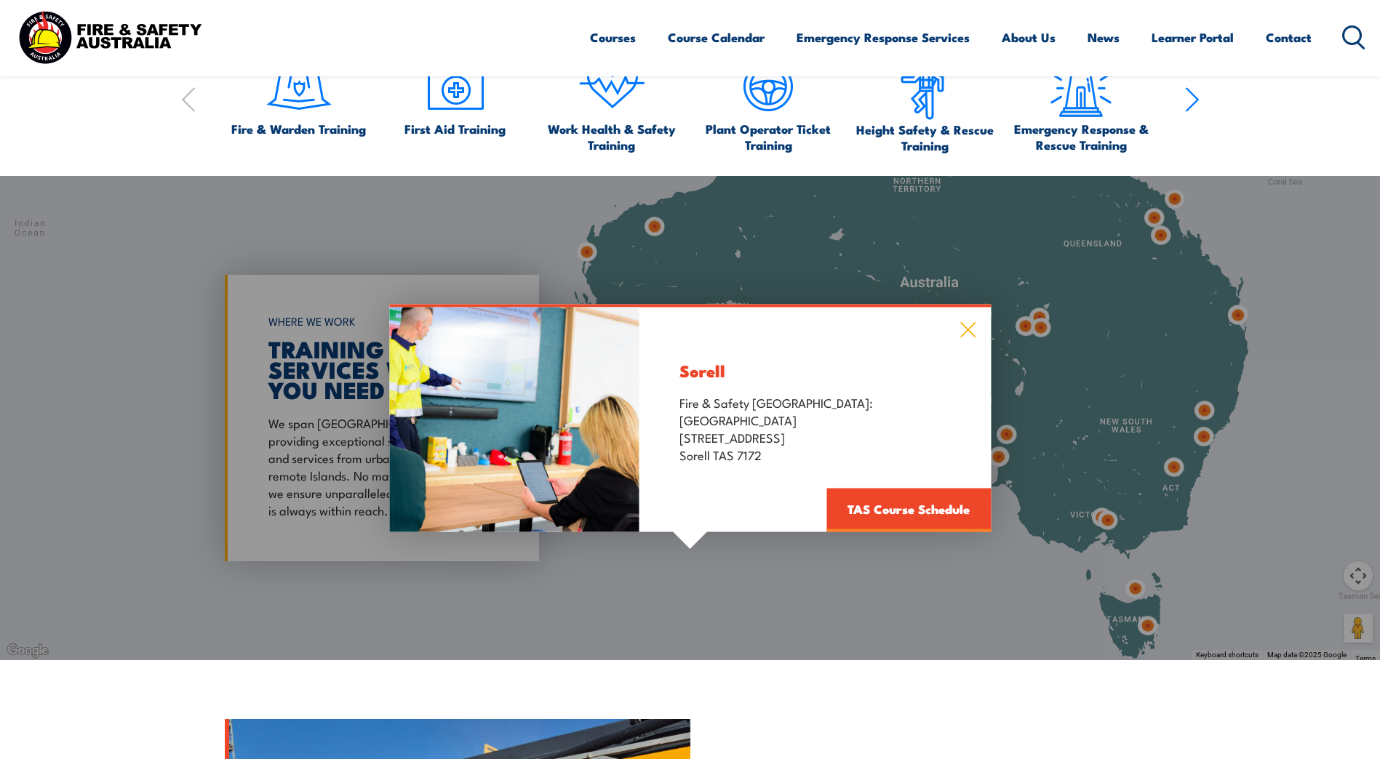
click at [963, 327] on icon at bounding box center [967, 329] width 17 height 16
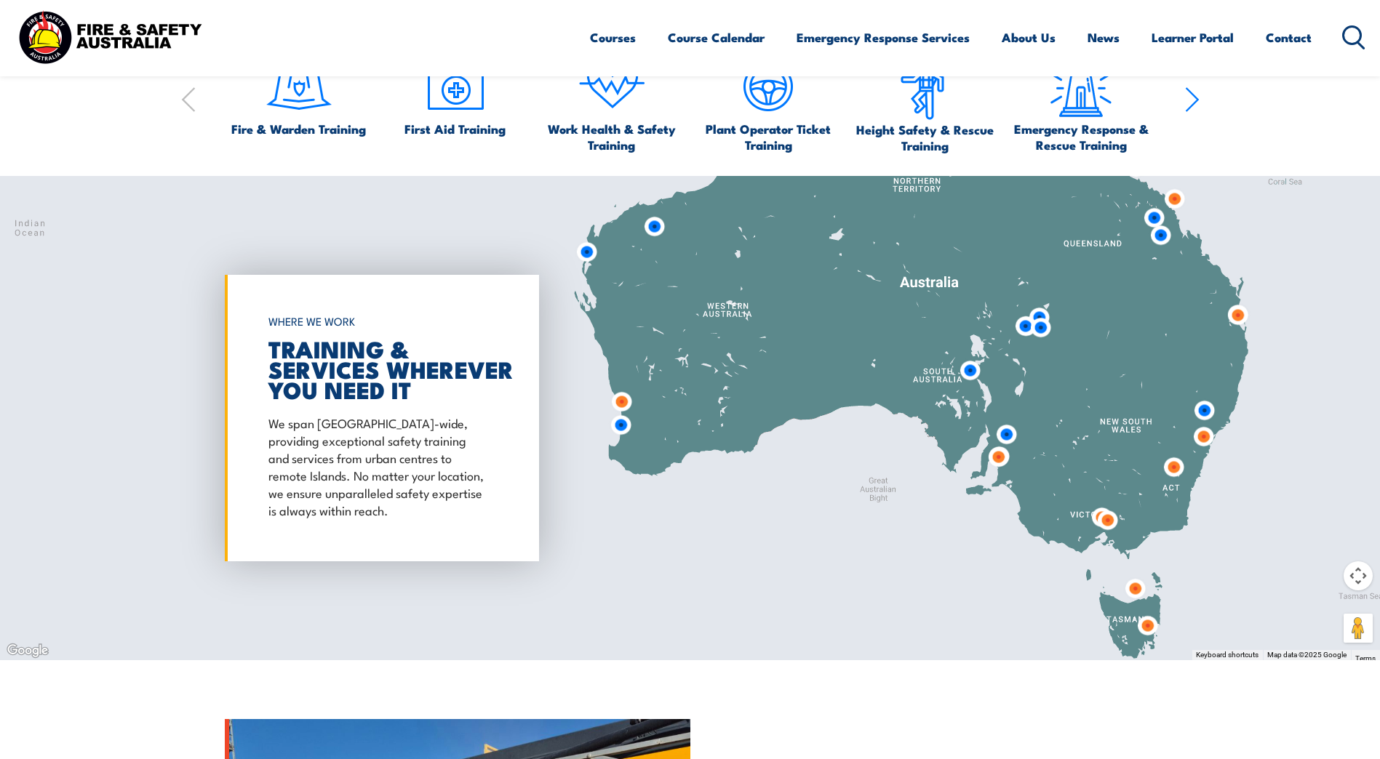
drag, startPoint x: 1131, startPoint y: 588, endPoint x: 1164, endPoint y: 594, distance: 34.1
click at [1130, 588] on img at bounding box center [1134, 588] width 27 height 27
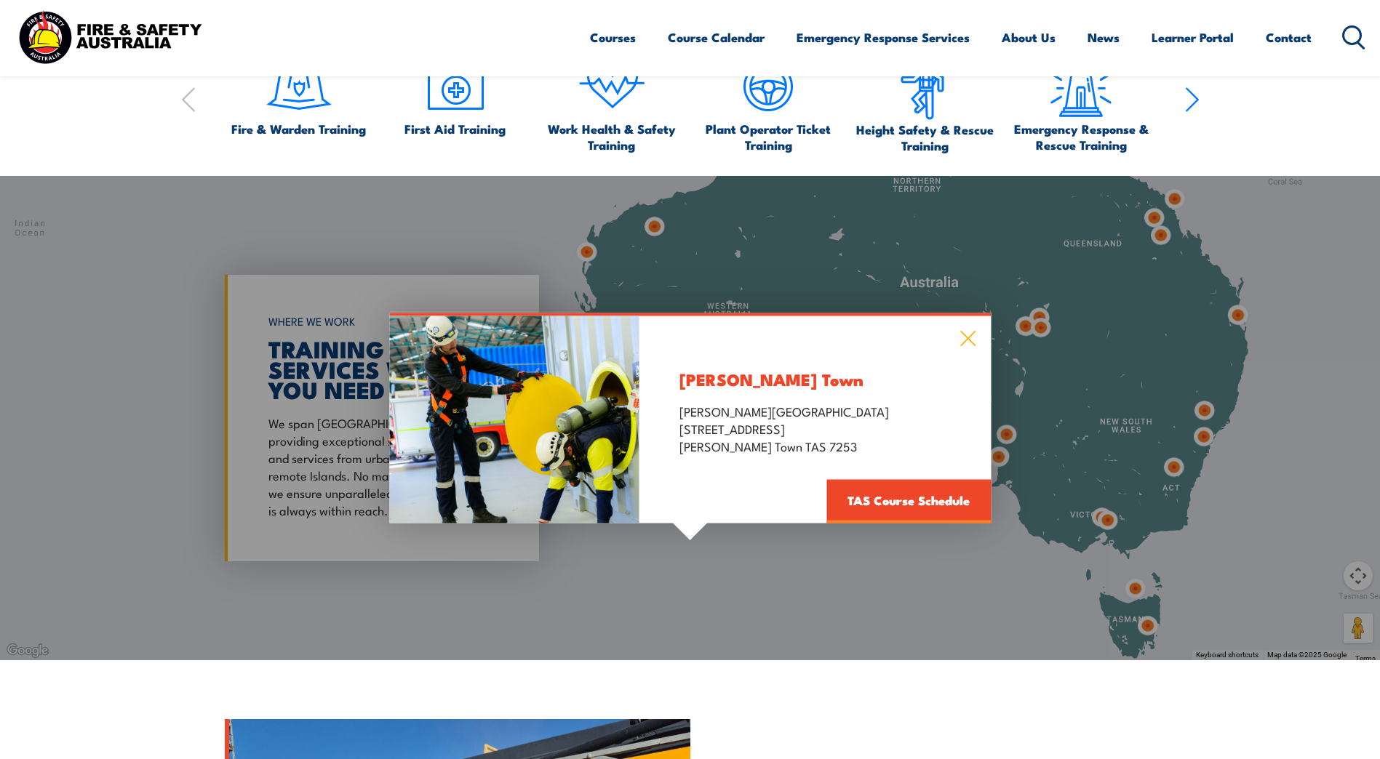
click at [961, 333] on icon at bounding box center [967, 338] width 17 height 16
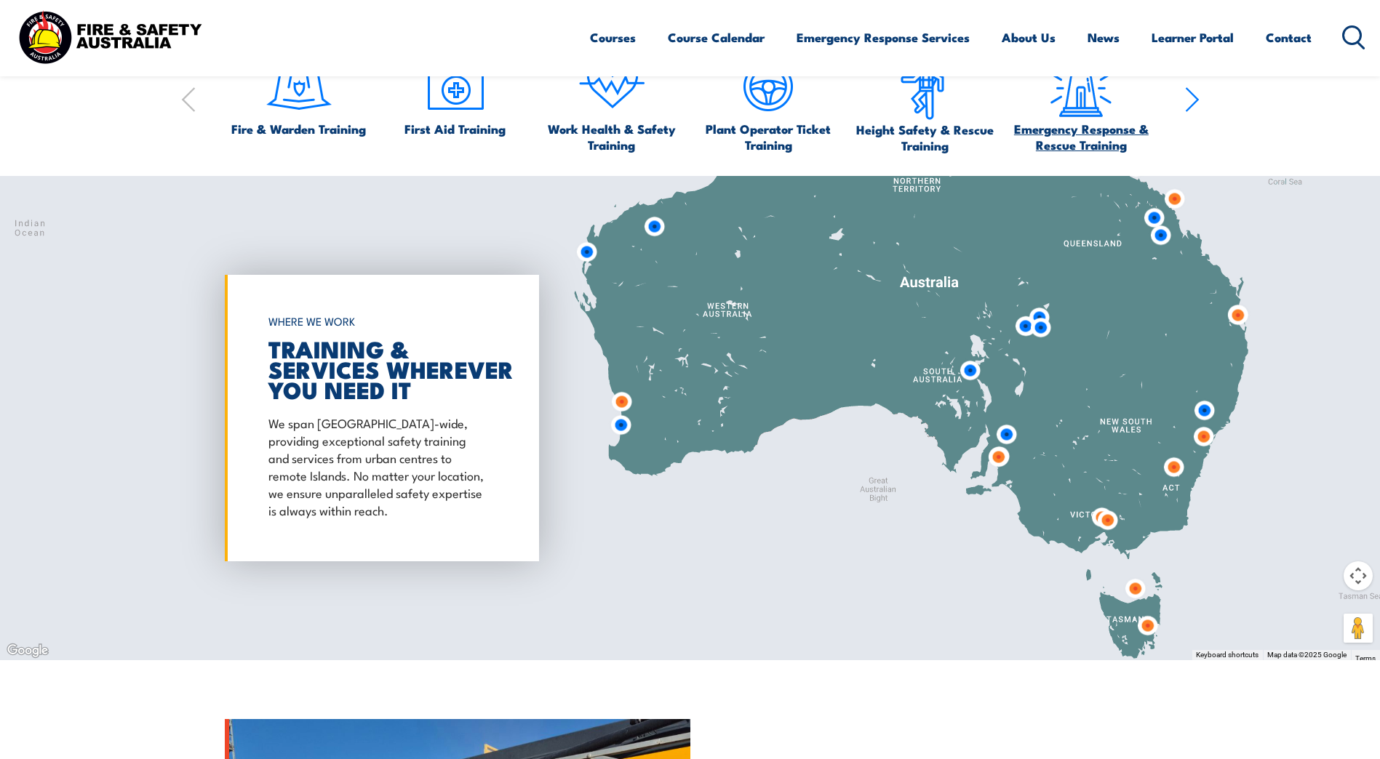
click at [1067, 127] on span "Emergency Response & Rescue Training" at bounding box center [1080, 137] width 143 height 32
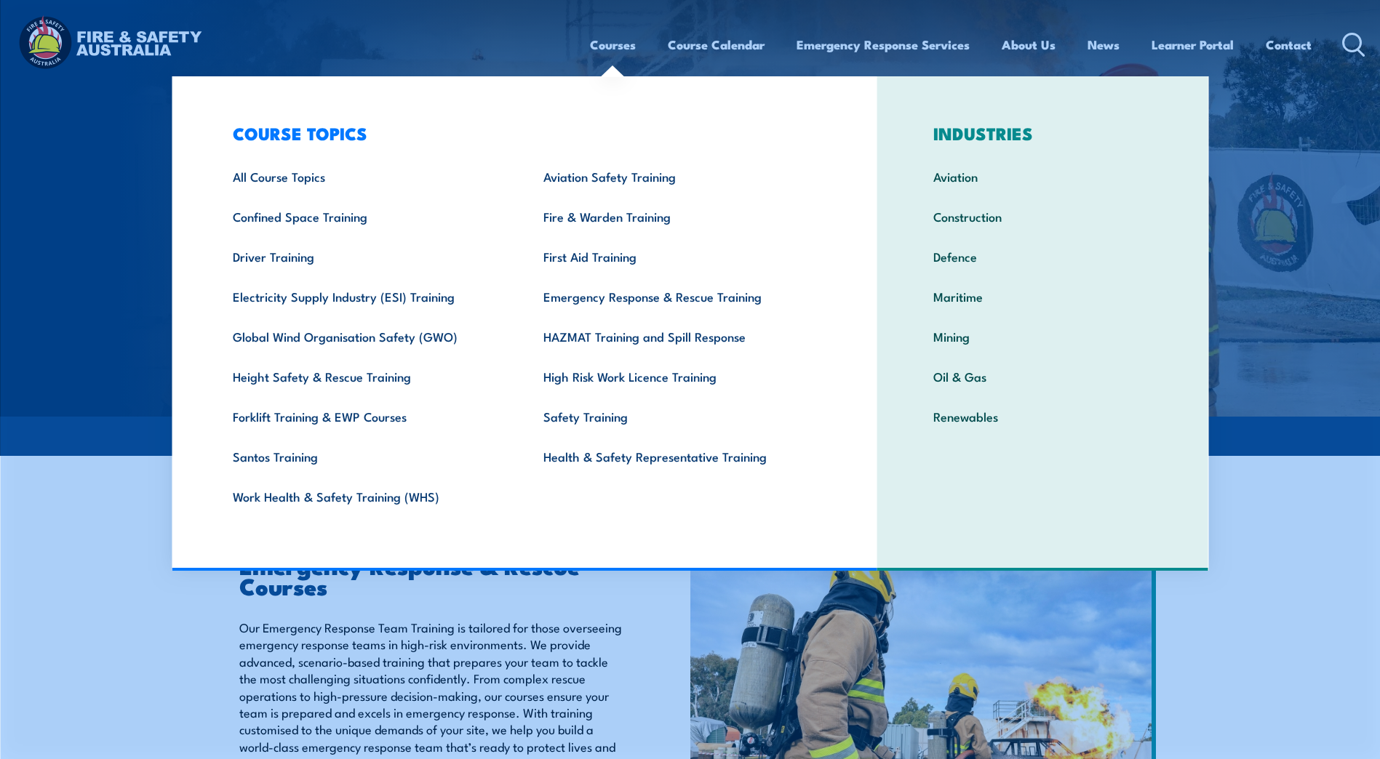
click at [606, 44] on link "Courses" at bounding box center [613, 44] width 46 height 39
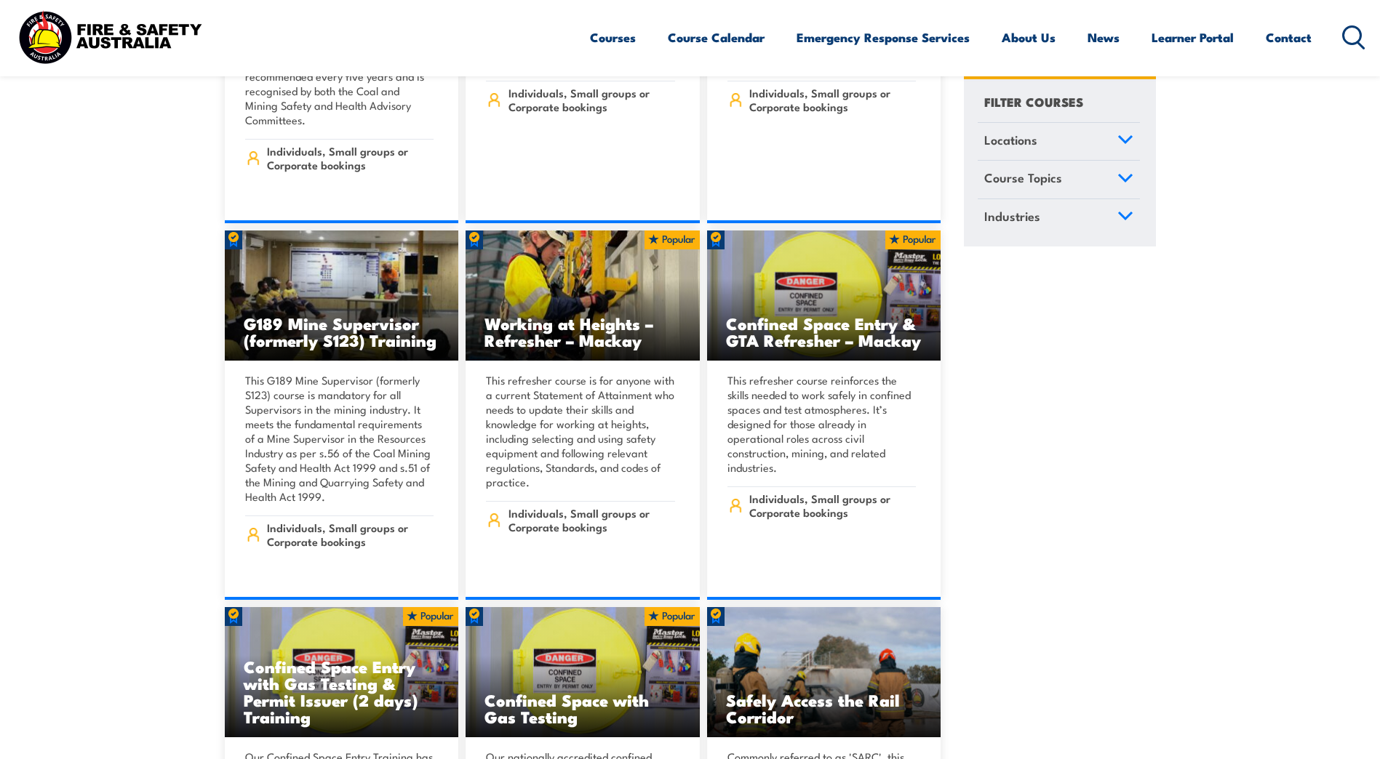
scroll to position [824, 0]
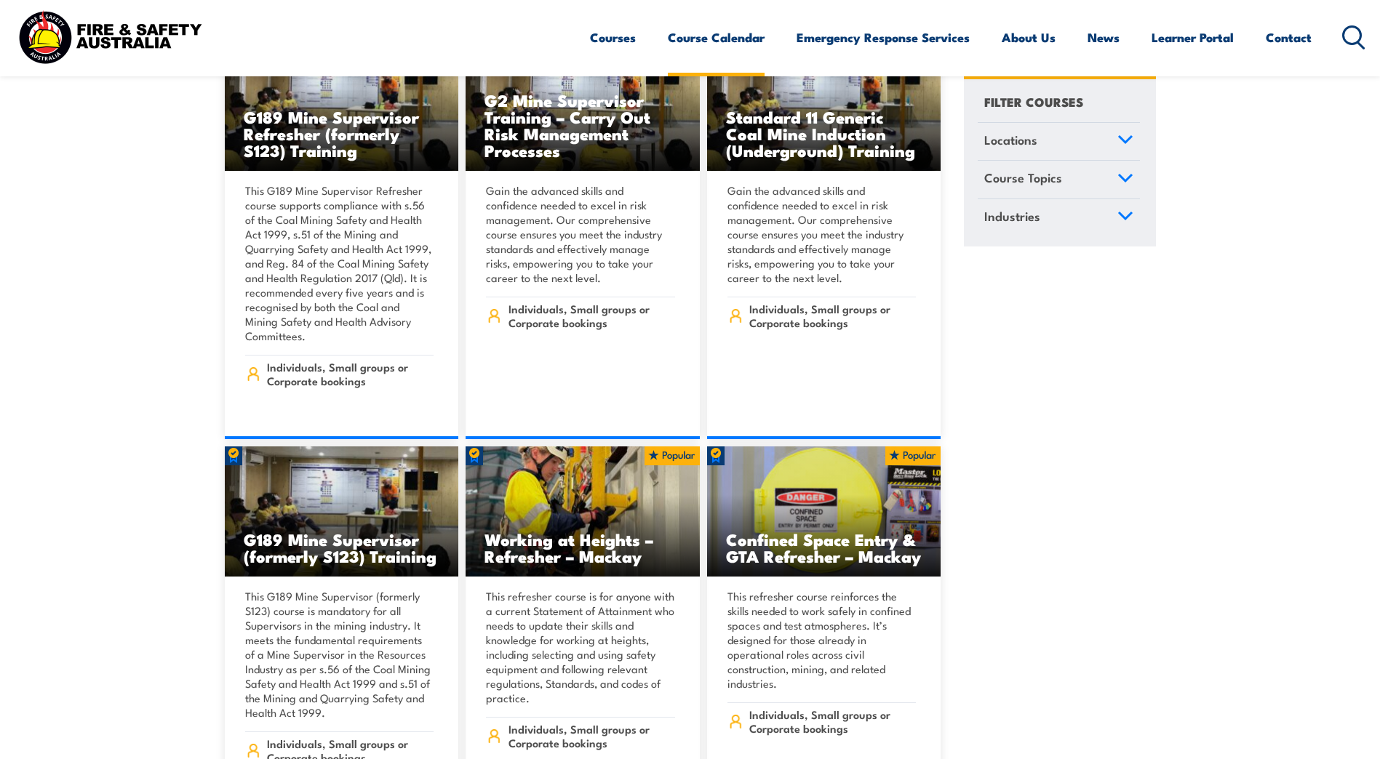
click at [714, 36] on link "Course Calendar" at bounding box center [716, 37] width 97 height 39
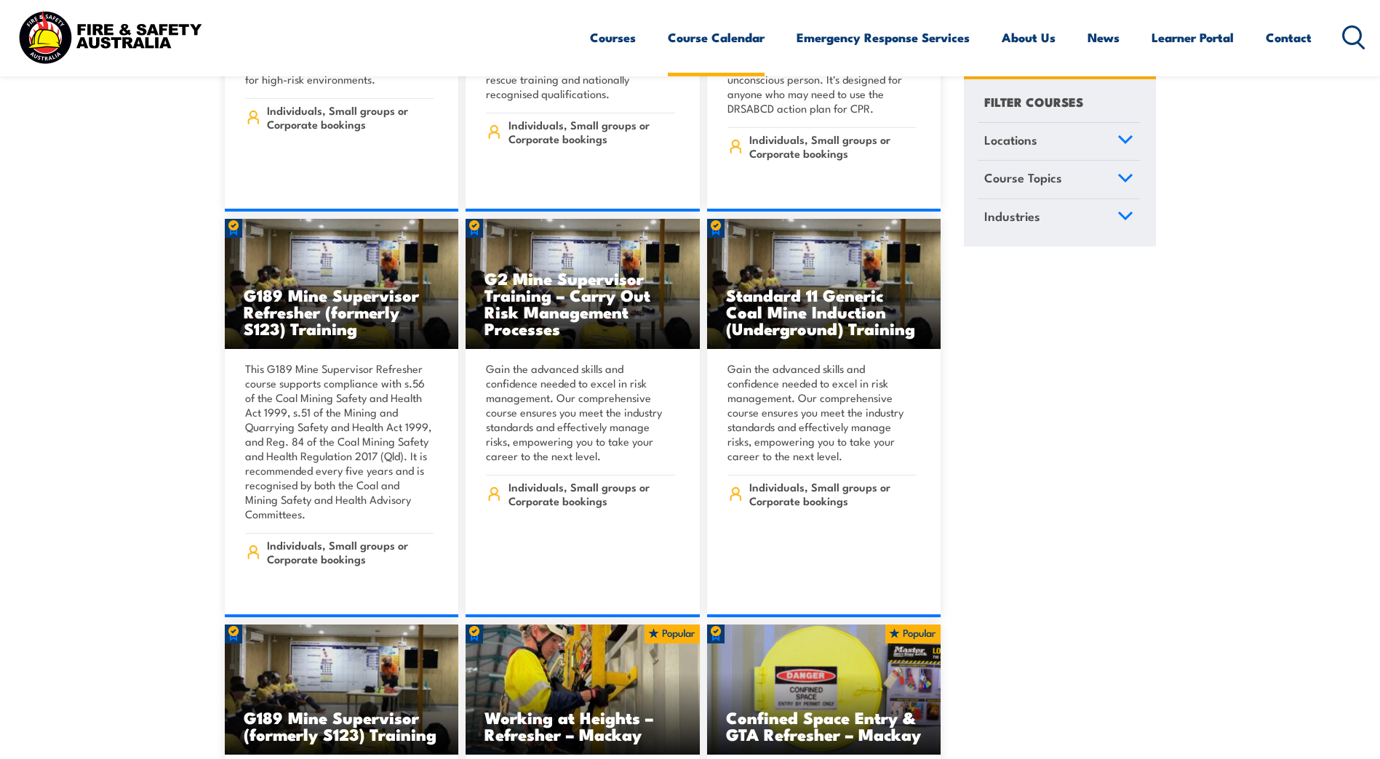
scroll to position [485, 0]
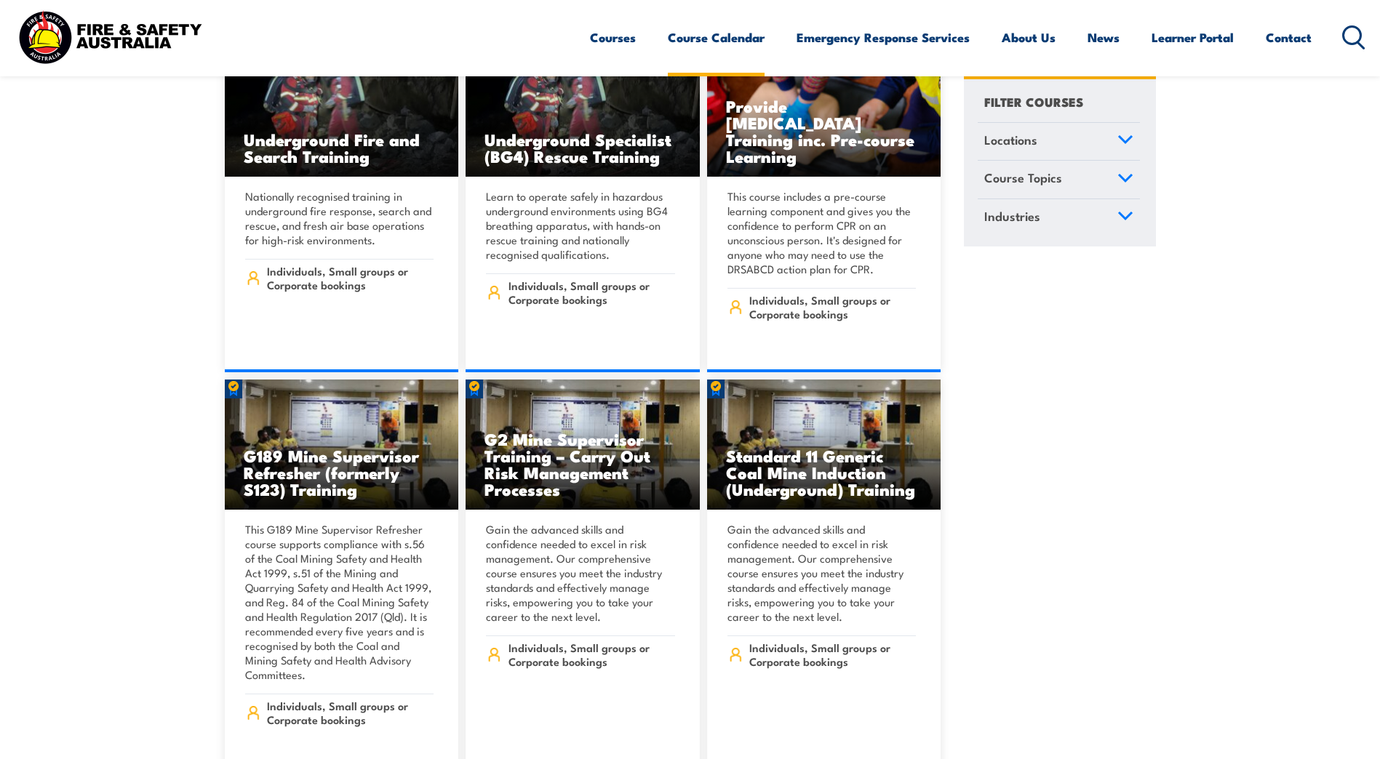
click at [714, 36] on link "Course Calendar" at bounding box center [716, 37] width 97 height 39
click at [1119, 137] on icon at bounding box center [1125, 139] width 13 height 7
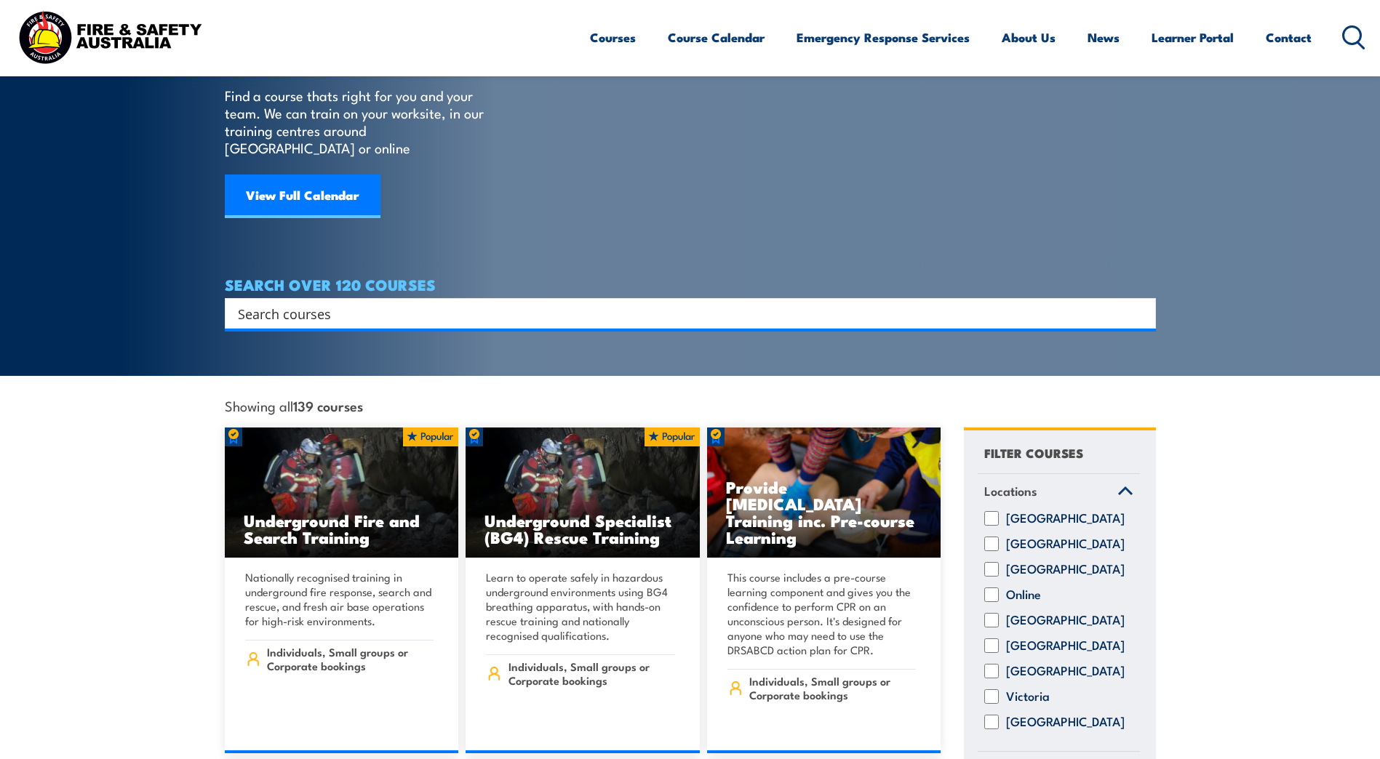
scroll to position [0, 0]
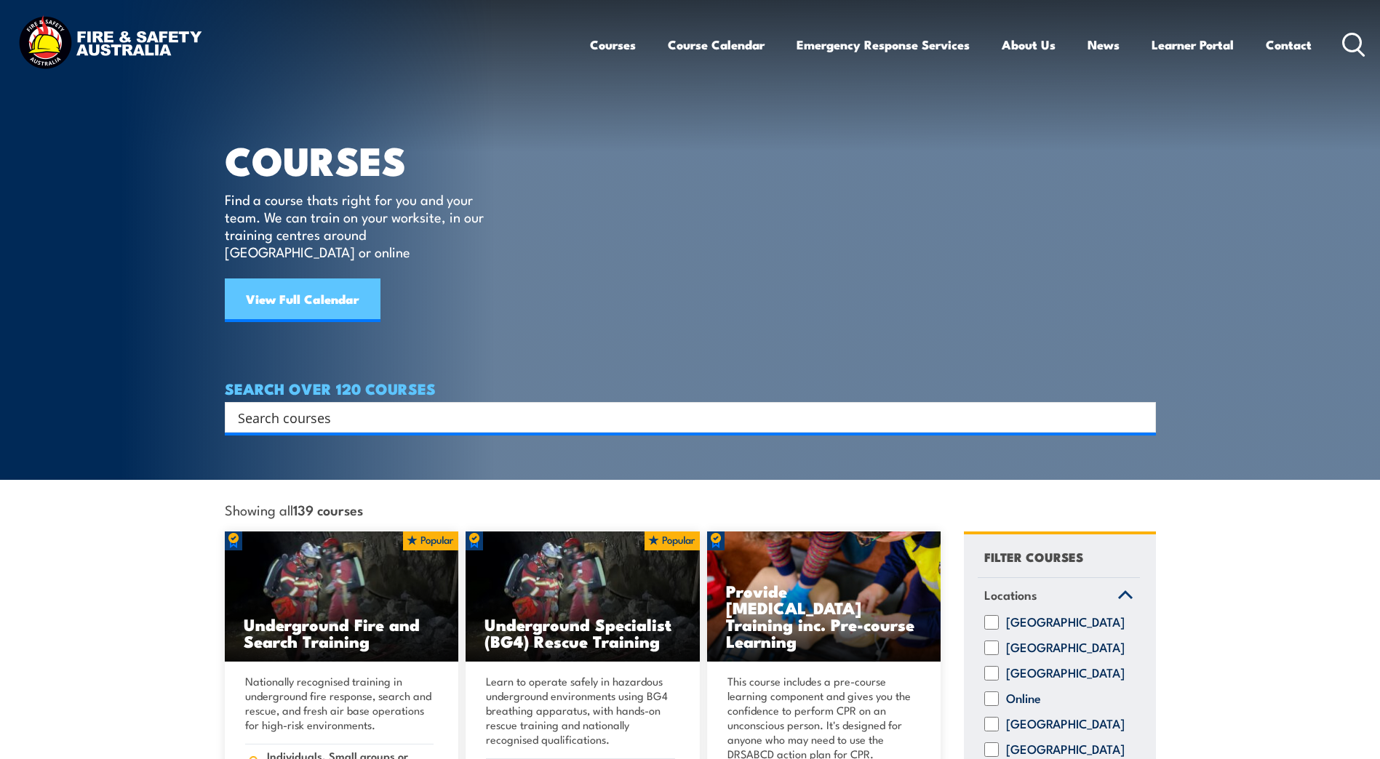
click at [249, 282] on link "View Full Calendar" at bounding box center [303, 301] width 156 height 44
click at [345, 279] on link "View Full Calendar" at bounding box center [303, 301] width 156 height 44
drag, startPoint x: 299, startPoint y: 281, endPoint x: 540, endPoint y: 209, distance: 251.5
click at [540, 209] on article "COURSES Find a course thats right for you and your team. We can train on your w…" at bounding box center [690, 216] width 931 height 433
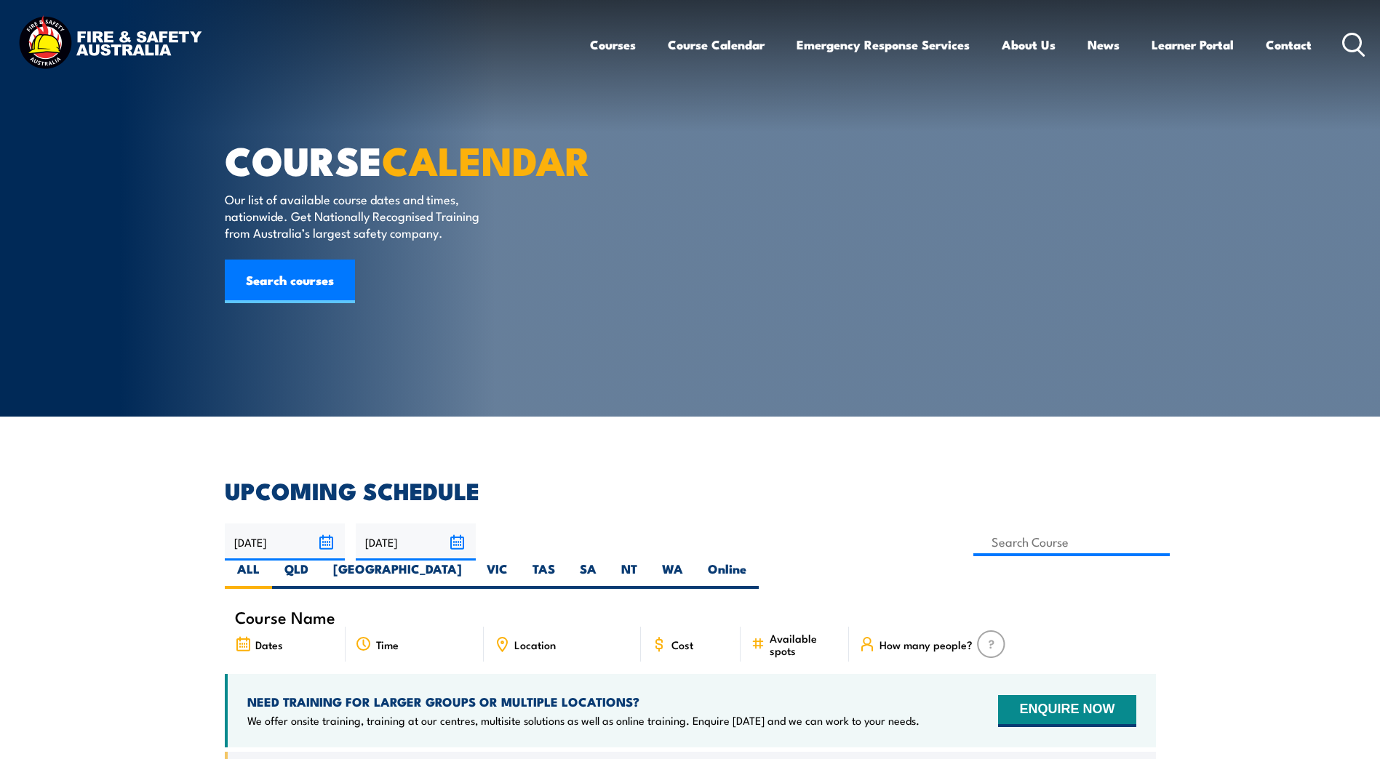
click at [1052, 47] on link "About Us" at bounding box center [1028, 44] width 54 height 39
